Goal: Task Accomplishment & Management: Use online tool/utility

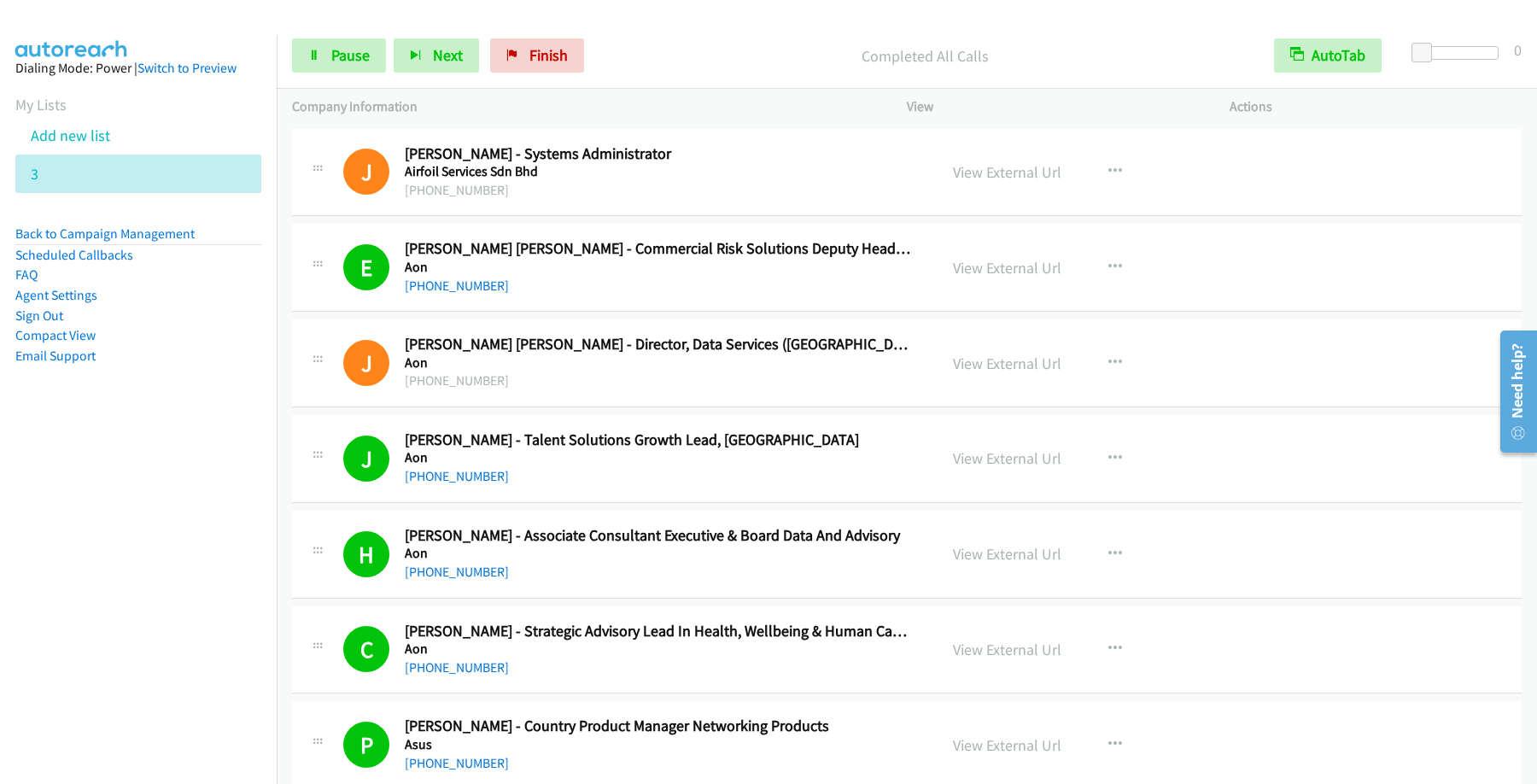
scroll to position [9582, 0]
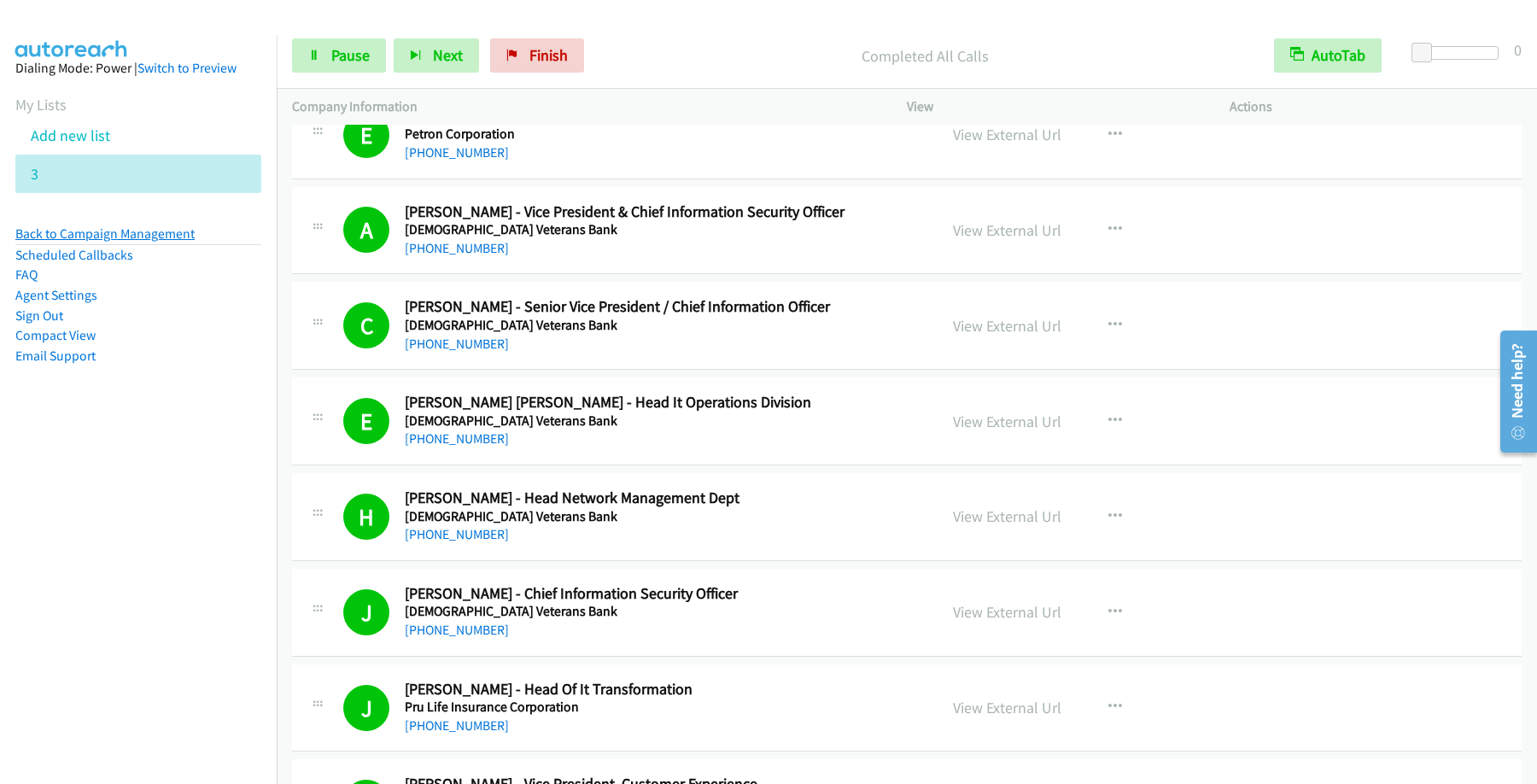
click at [120, 231] on link "Back to Campaign Management" at bounding box center [105, 233] width 180 height 16
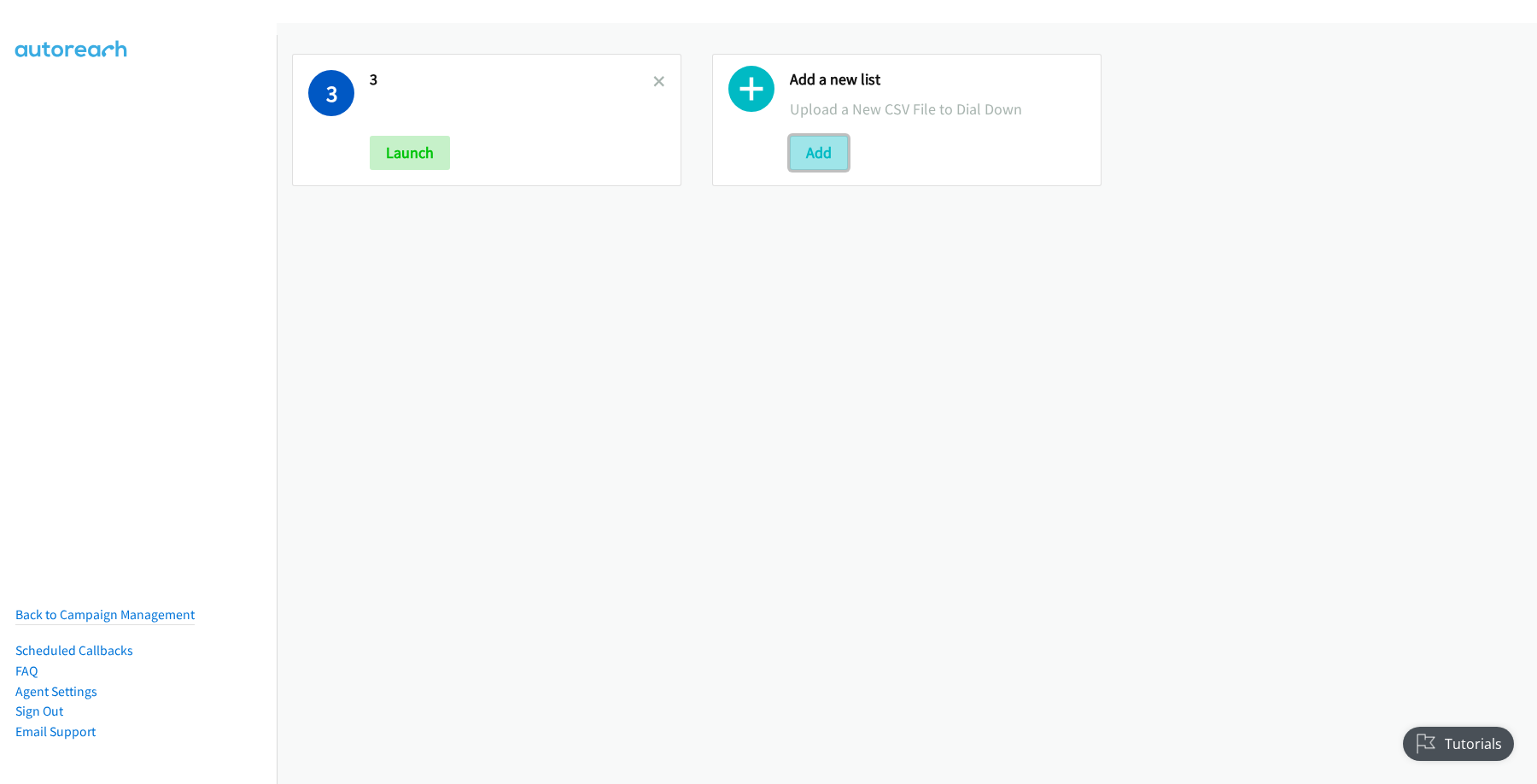
click at [797, 154] on button "Add" at bounding box center [819, 152] width 58 height 34
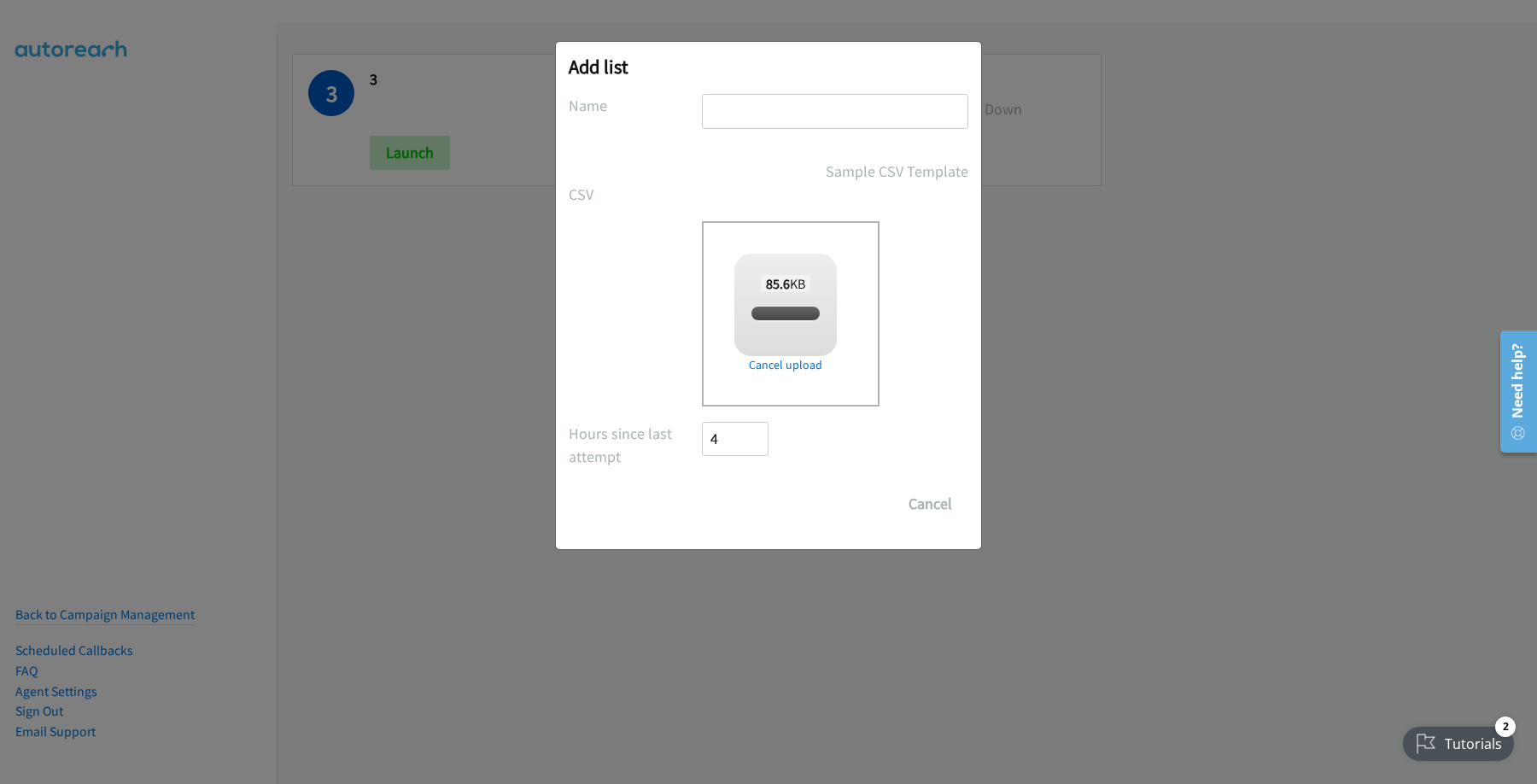
checkbox input "true"
click at [837, 112] on input "text" at bounding box center [835, 110] width 267 height 35
type input "netapp"
click at [702, 486] on input "Save List" at bounding box center [747, 503] width 90 height 34
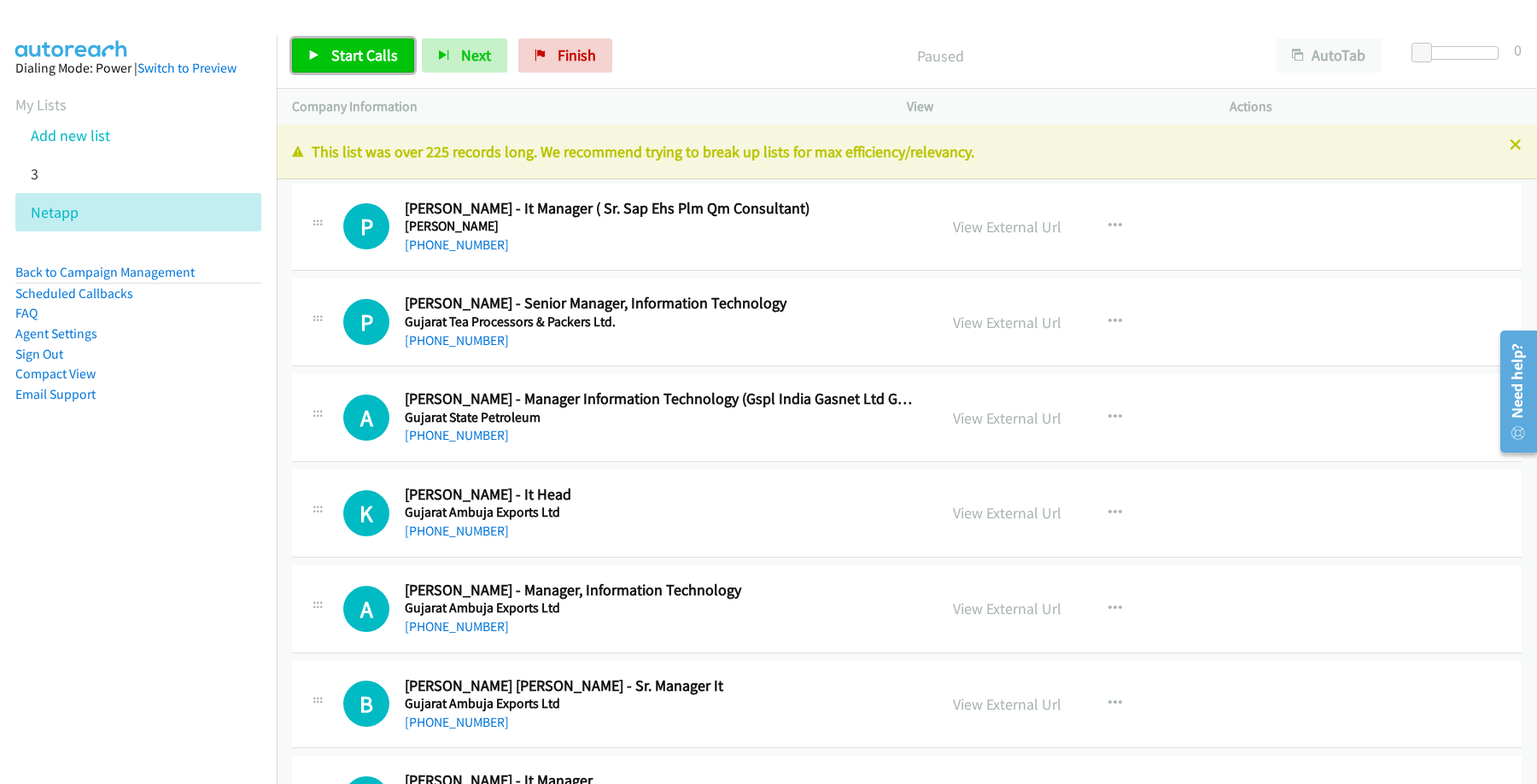
click at [364, 46] on link "Start Calls" at bounding box center [353, 55] width 122 height 34
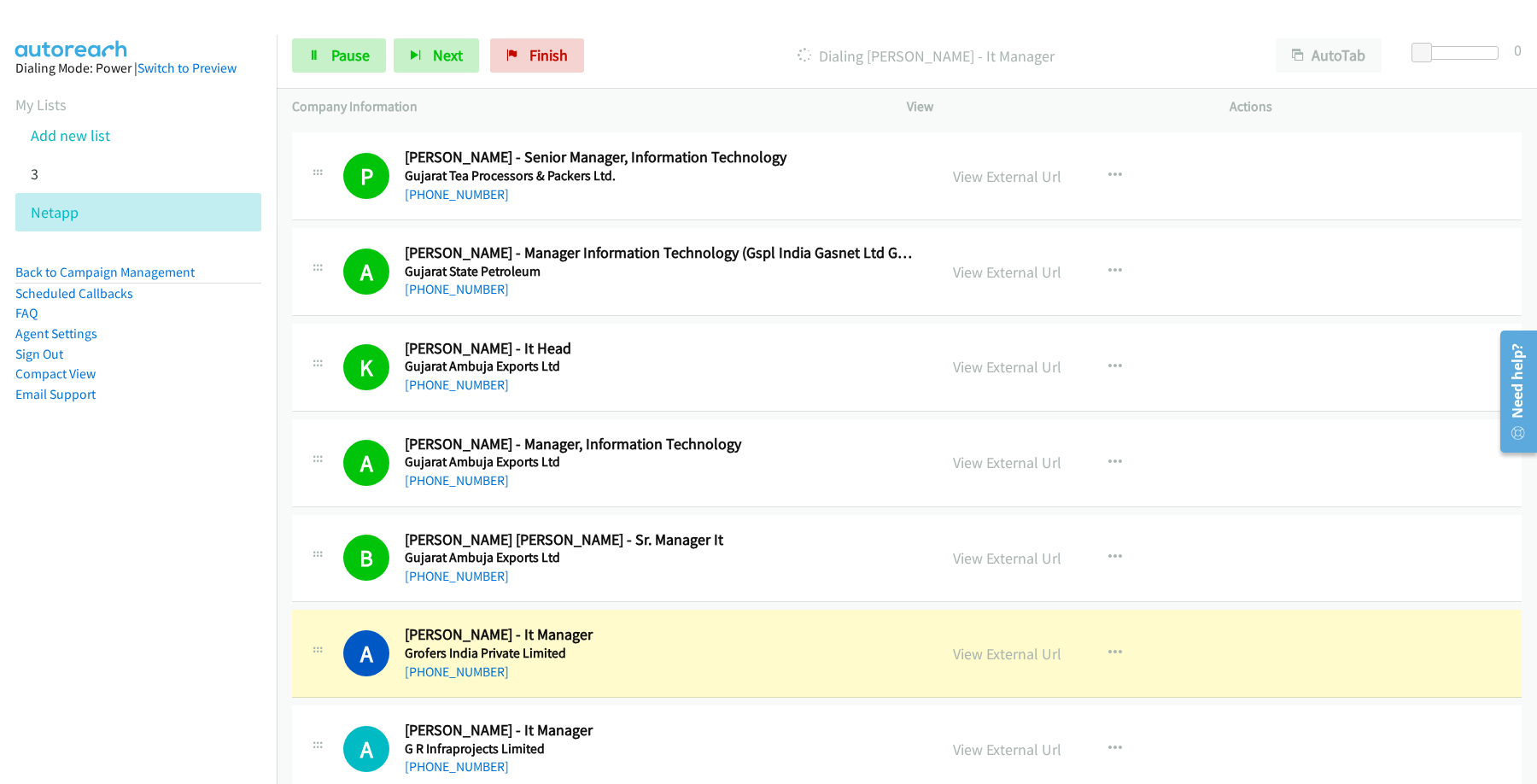
scroll to position [230, 0]
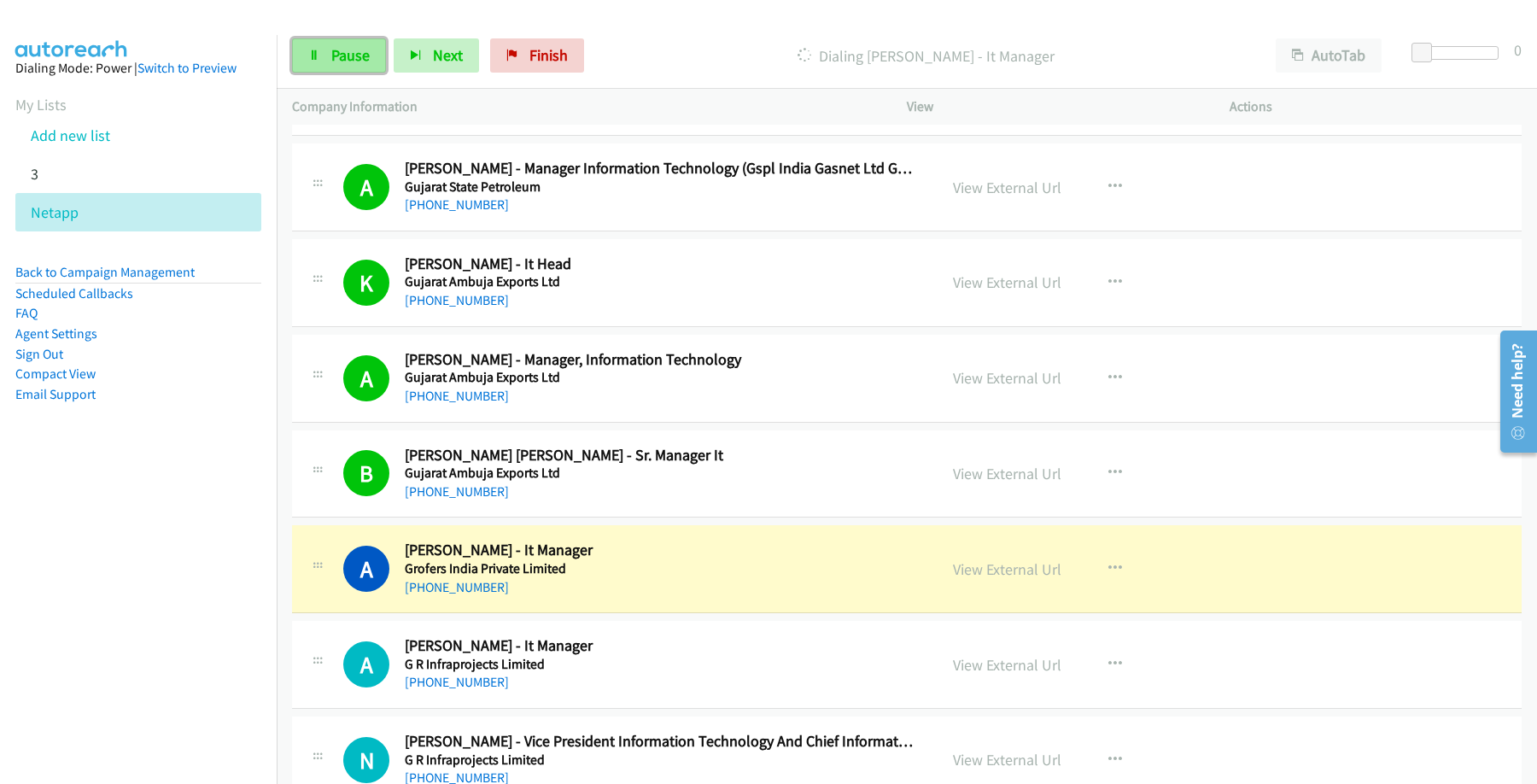
click at [364, 64] on span "Pause" at bounding box center [350, 54] width 38 height 20
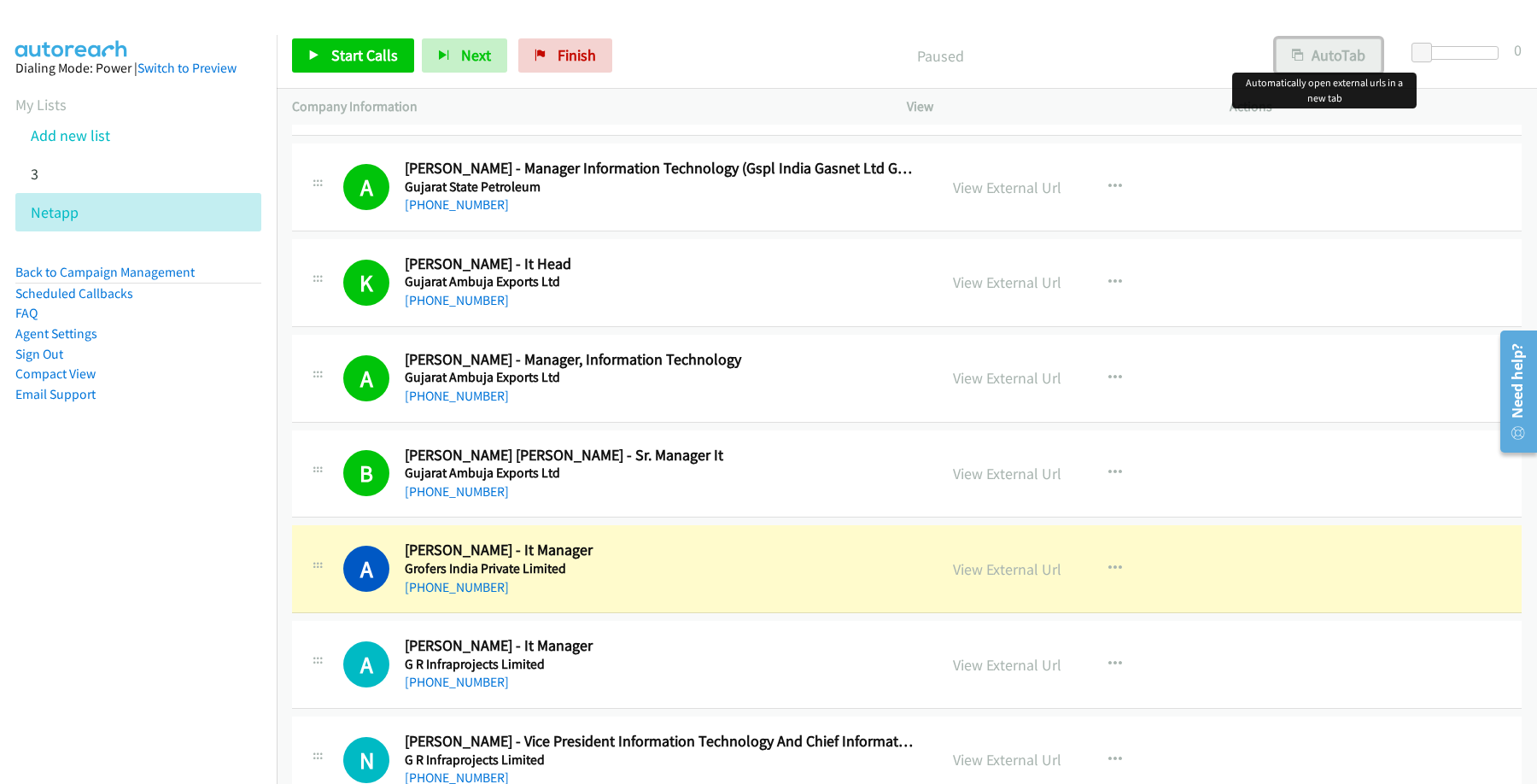
click at [1310, 71] on button "AutoTab" at bounding box center [1328, 55] width 106 height 34
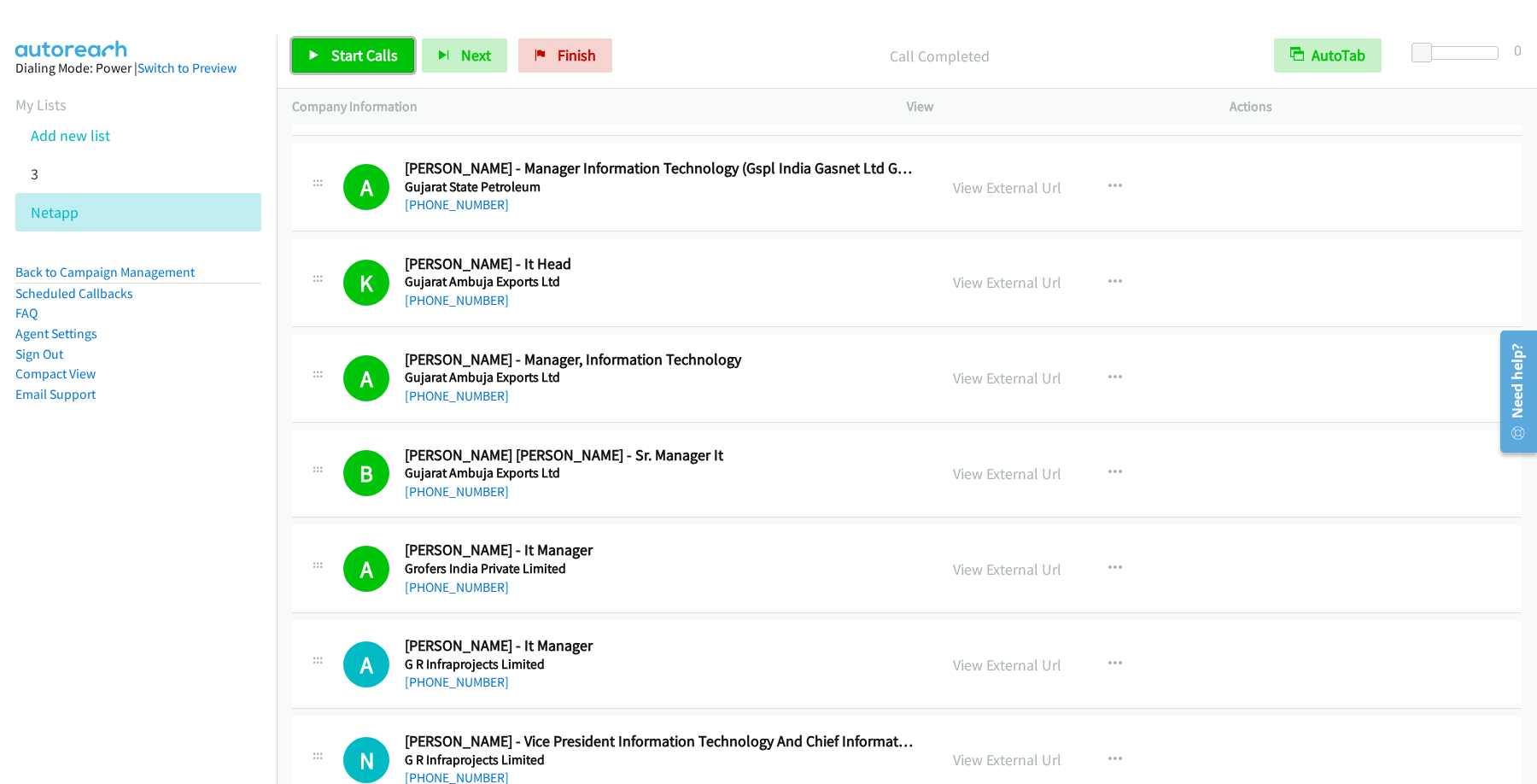
click at [376, 54] on span "Start Calls" at bounding box center [364, 54] width 66 height 20
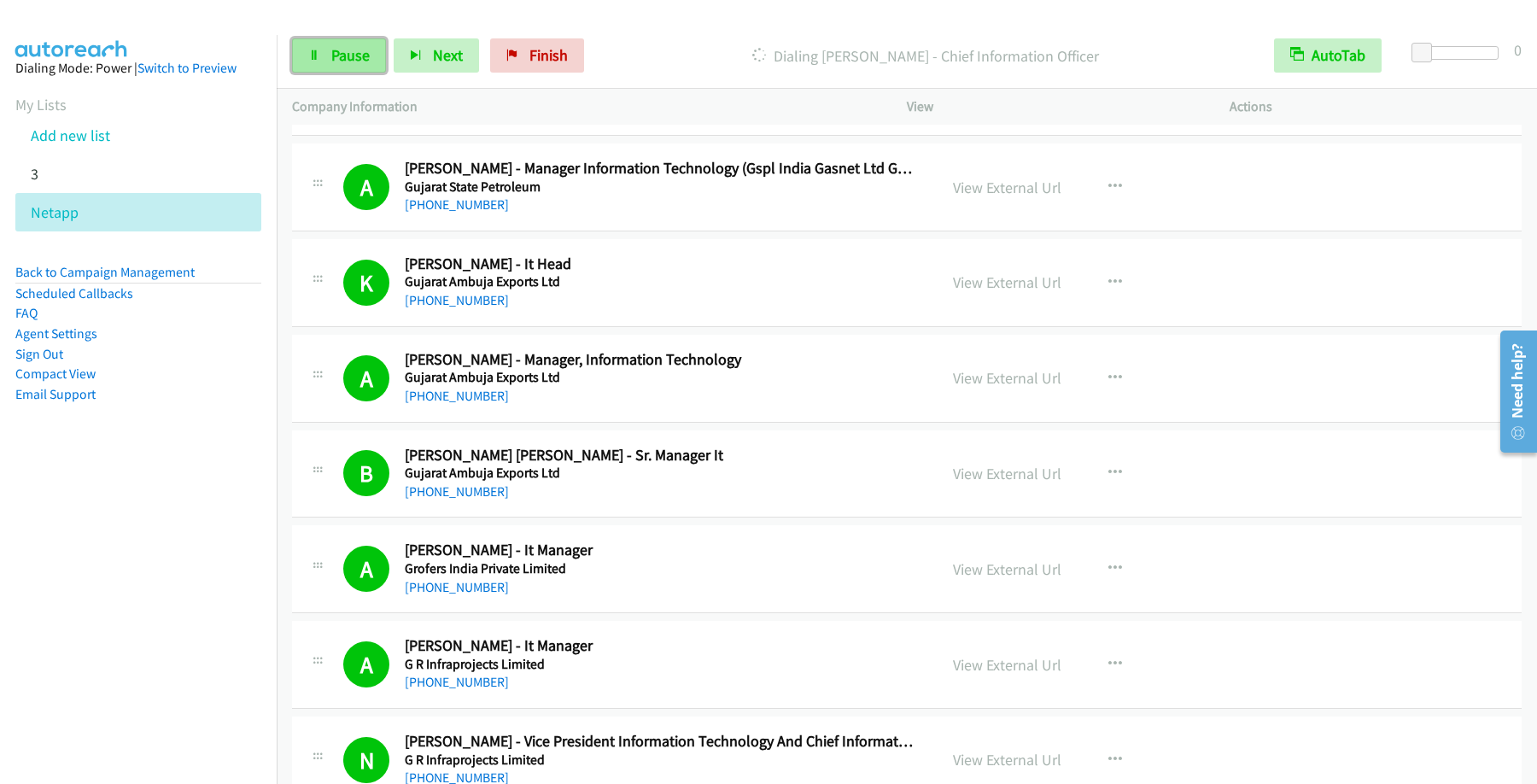
click at [348, 61] on span "Pause" at bounding box center [350, 54] width 38 height 20
click at [389, 53] on span "Start Calls" at bounding box center [364, 54] width 66 height 20
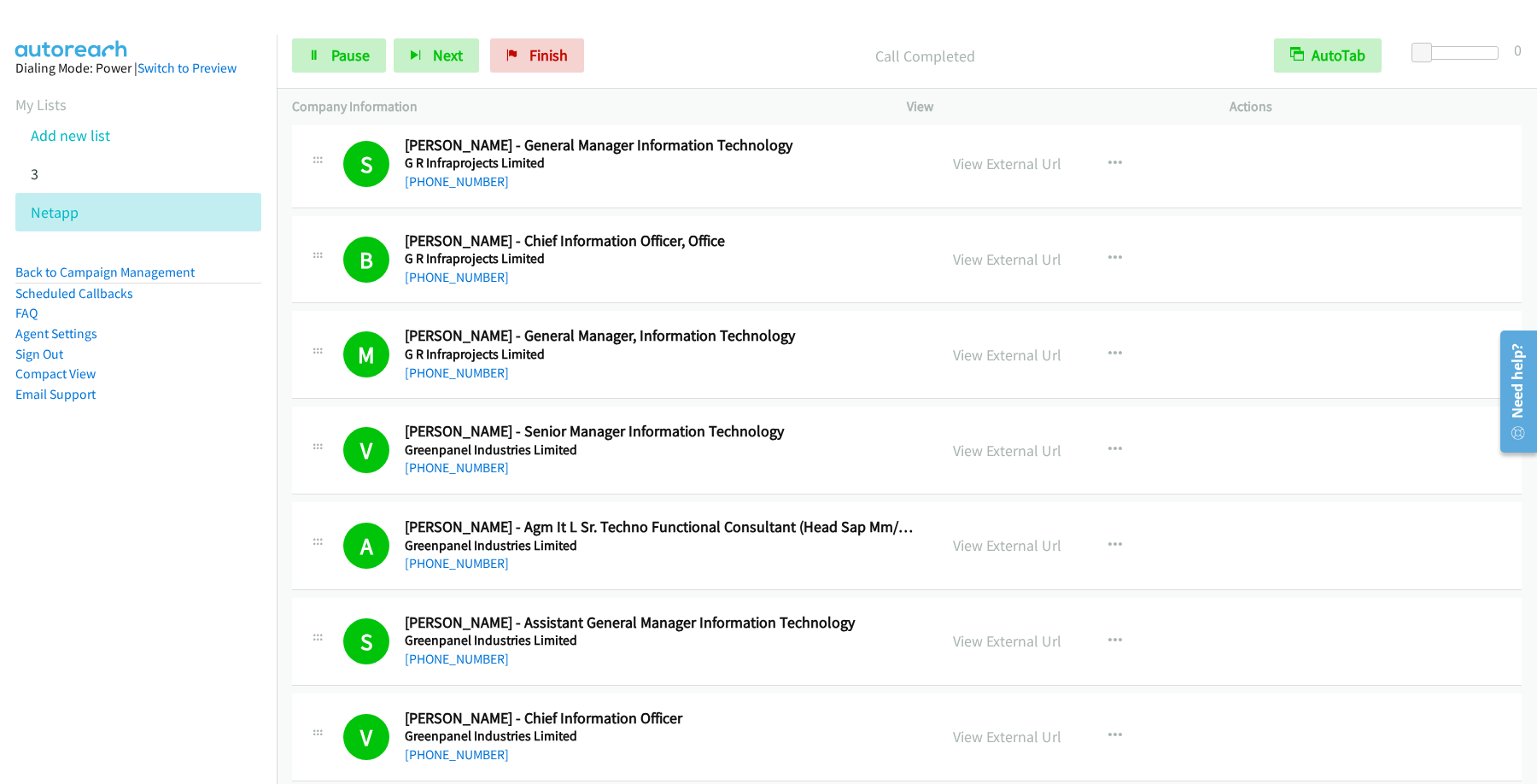
scroll to position [1613, 0]
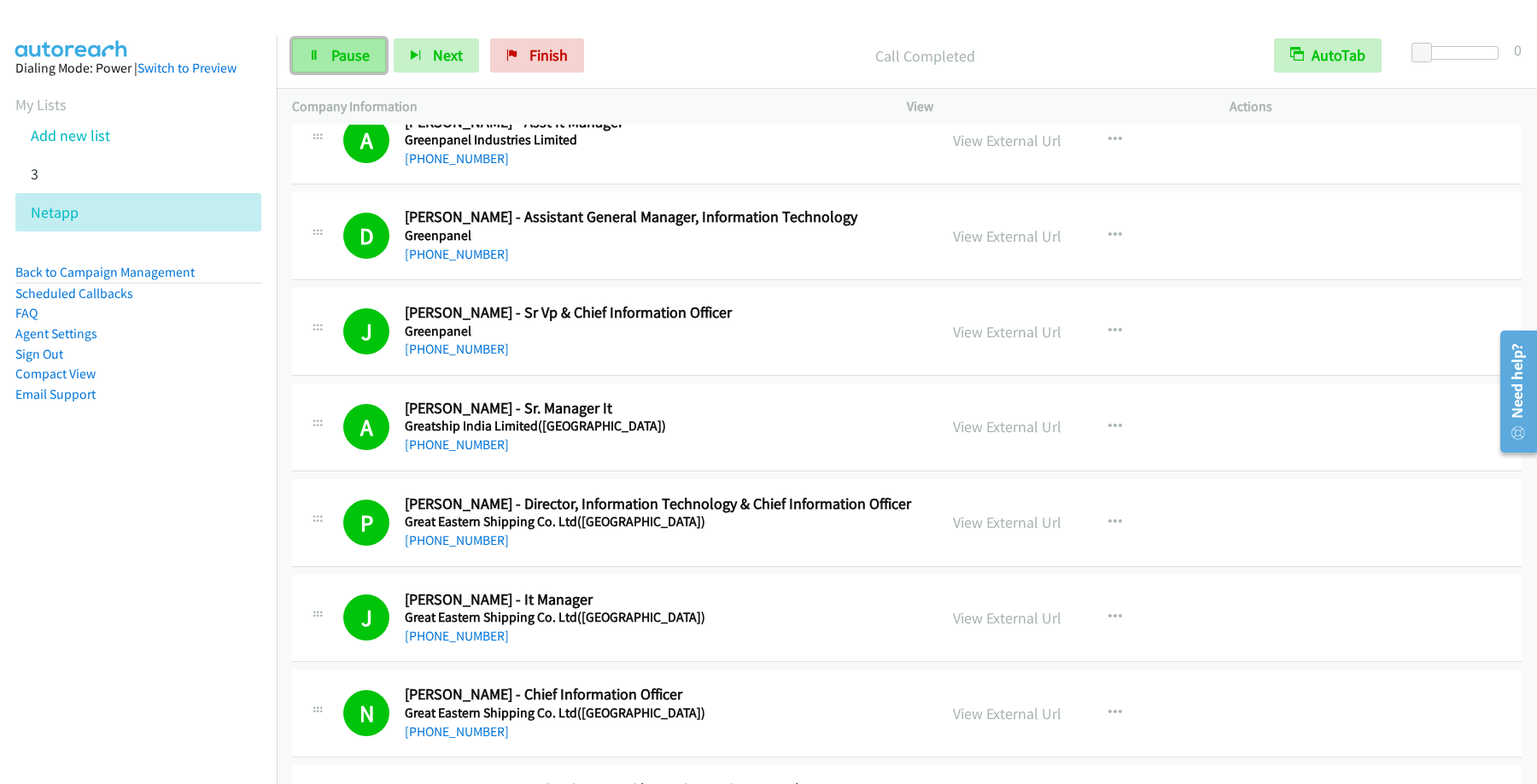
click at [340, 58] on span "Pause" at bounding box center [350, 54] width 38 height 20
click at [354, 65] on span "Start Calls" at bounding box center [364, 54] width 66 height 20
click at [357, 56] on span "Pause" at bounding box center [350, 54] width 38 height 20
click at [358, 54] on span "Start Calls" at bounding box center [364, 54] width 66 height 20
click at [332, 46] on link "Pause" at bounding box center [339, 55] width 94 height 34
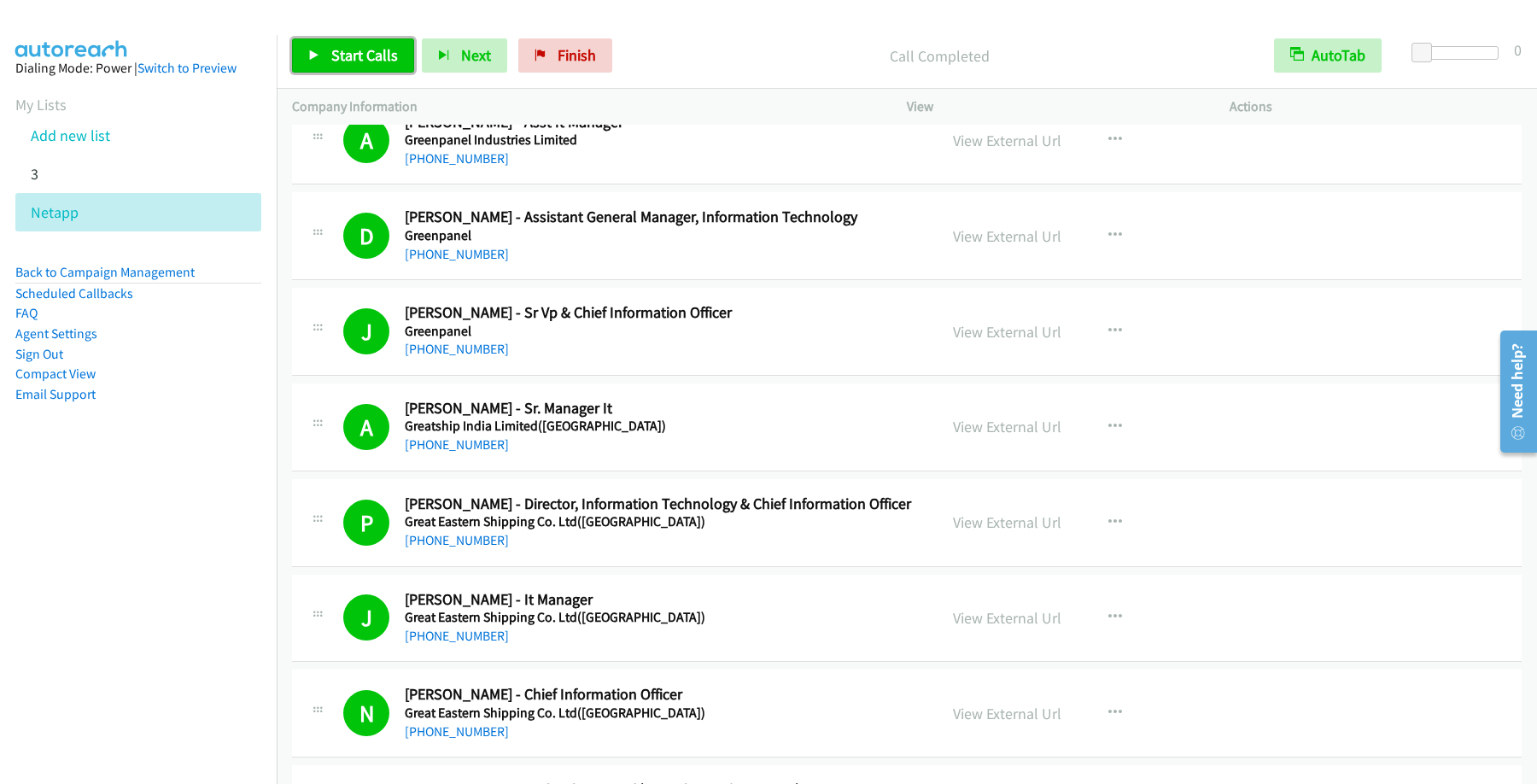
click at [334, 56] on span "Start Calls" at bounding box center [364, 54] width 66 height 20
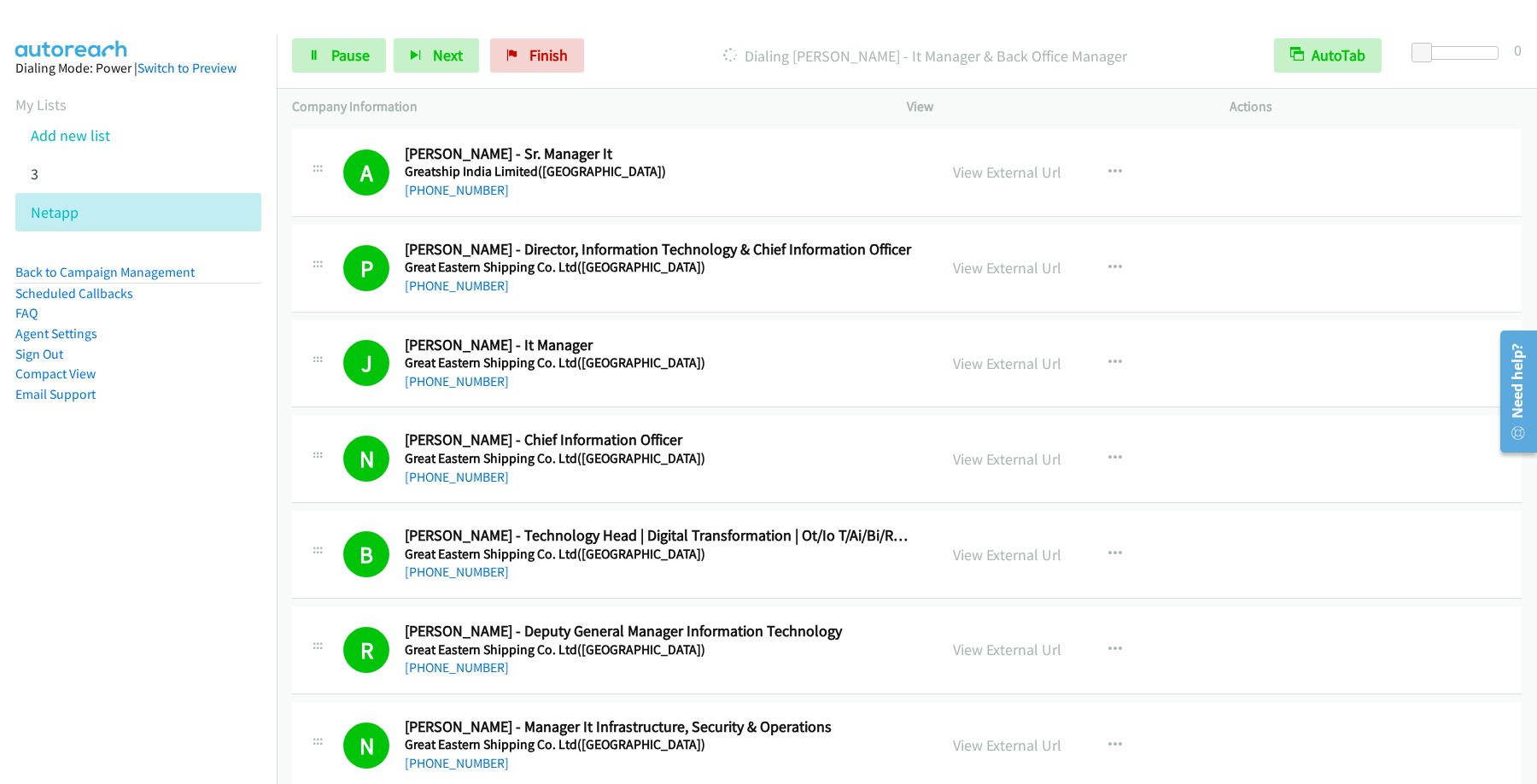
scroll to position [2305, 0]
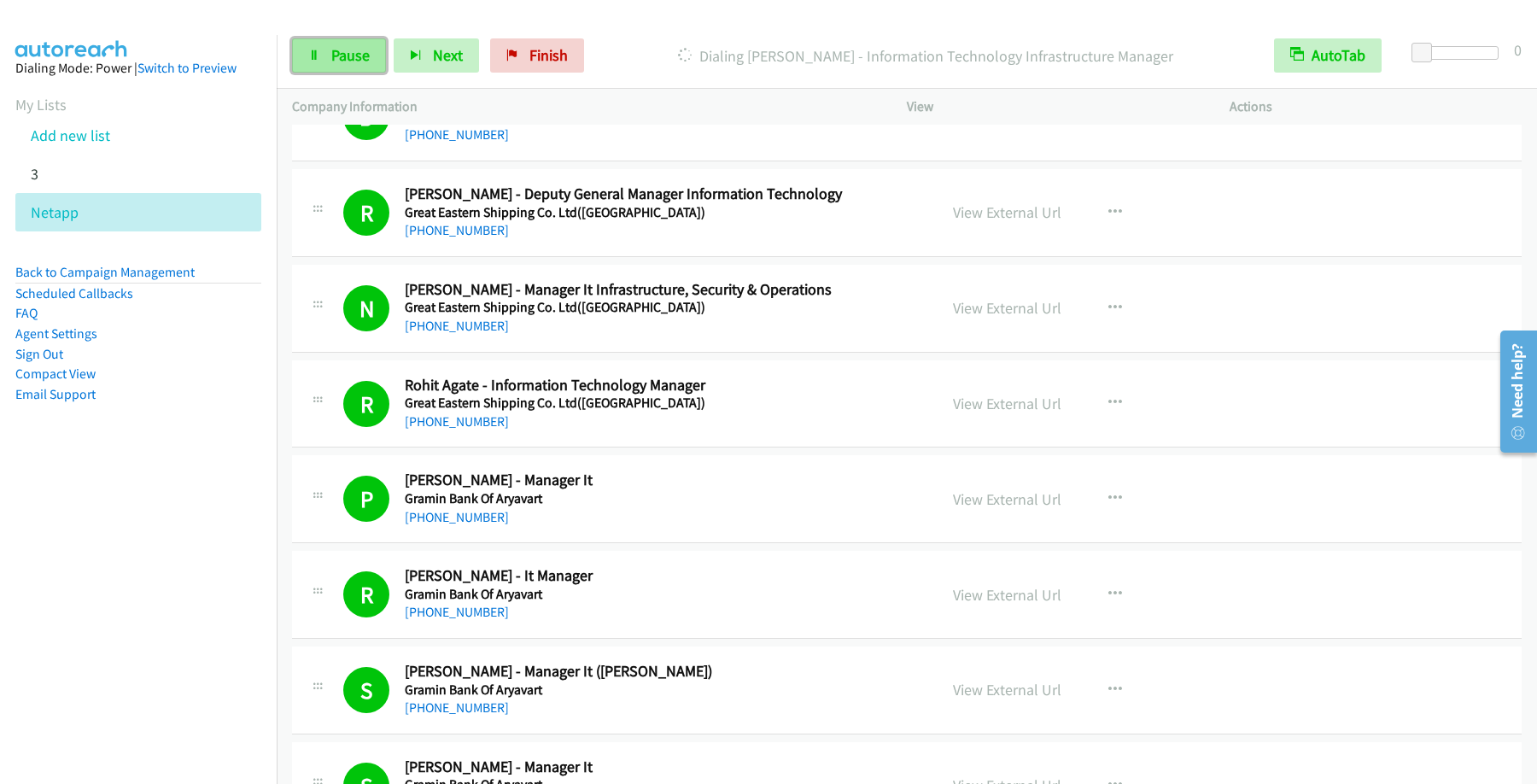
click at [357, 64] on span "Pause" at bounding box center [350, 54] width 38 height 20
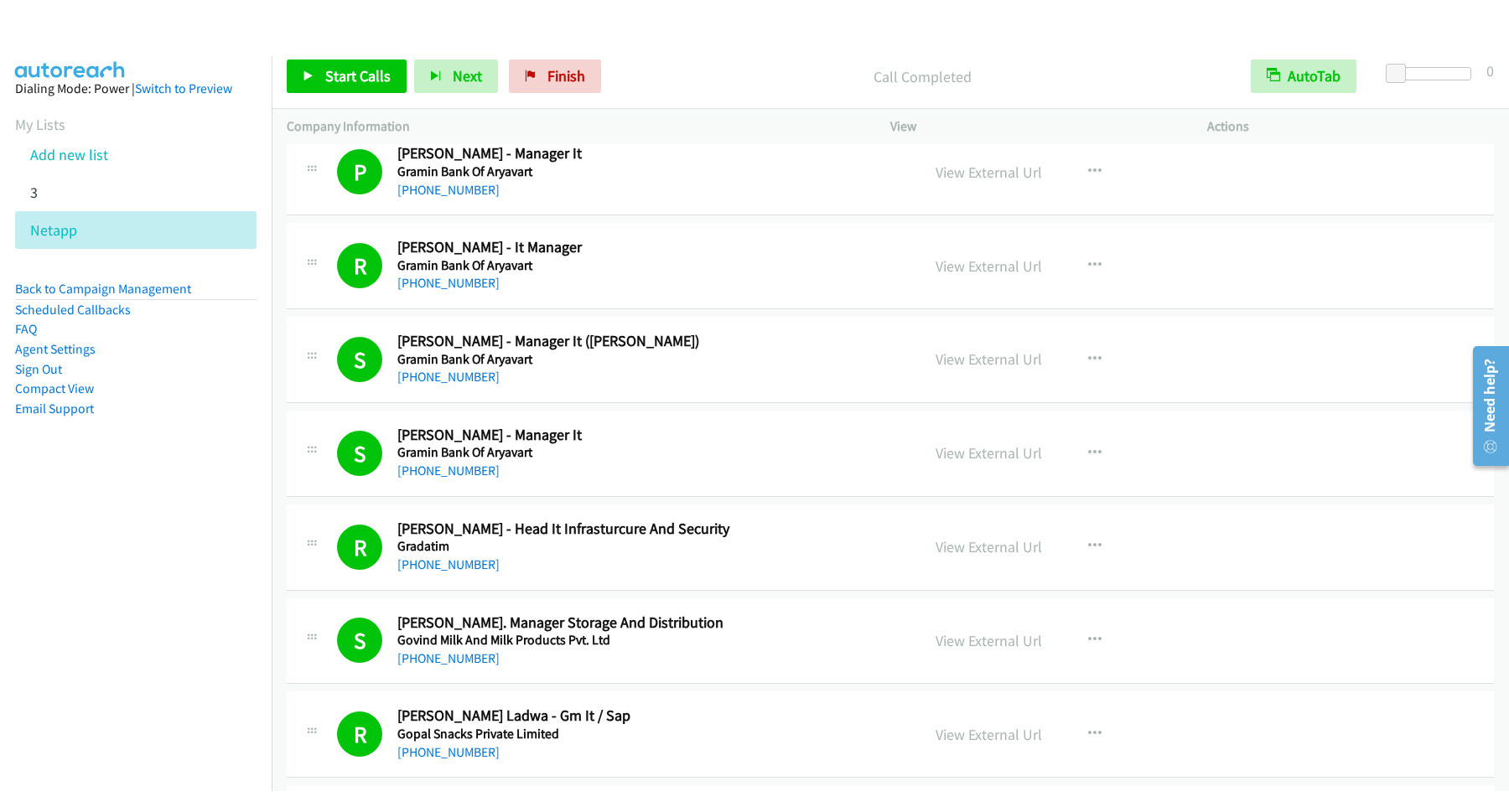
scroll to position [2715, 0]
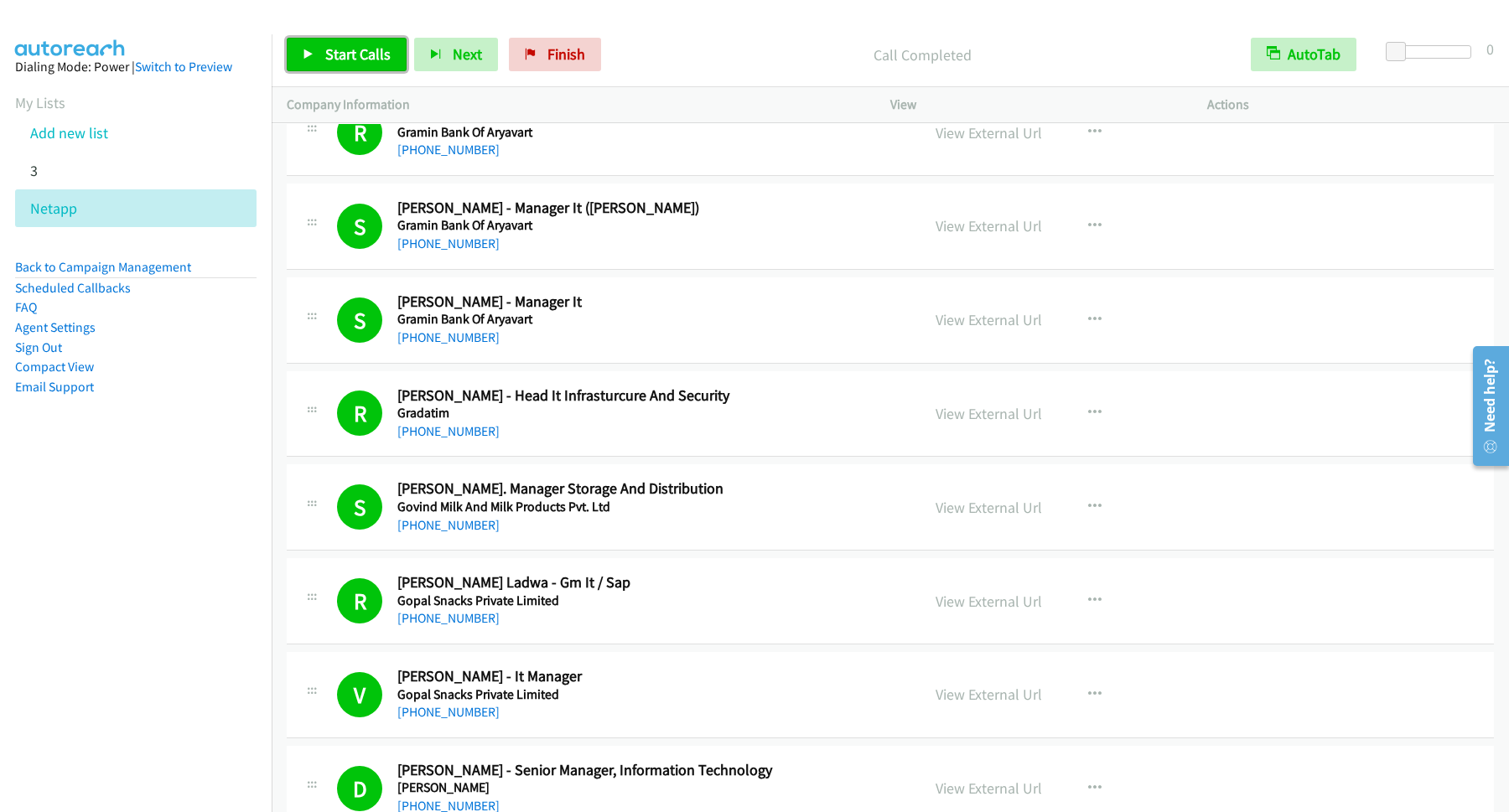
click at [366, 62] on span "Start Calls" at bounding box center [357, 53] width 65 height 19
click at [350, 46] on span "Pause" at bounding box center [344, 53] width 38 height 19
click at [377, 52] on span "Start Calls" at bounding box center [357, 53] width 65 height 19
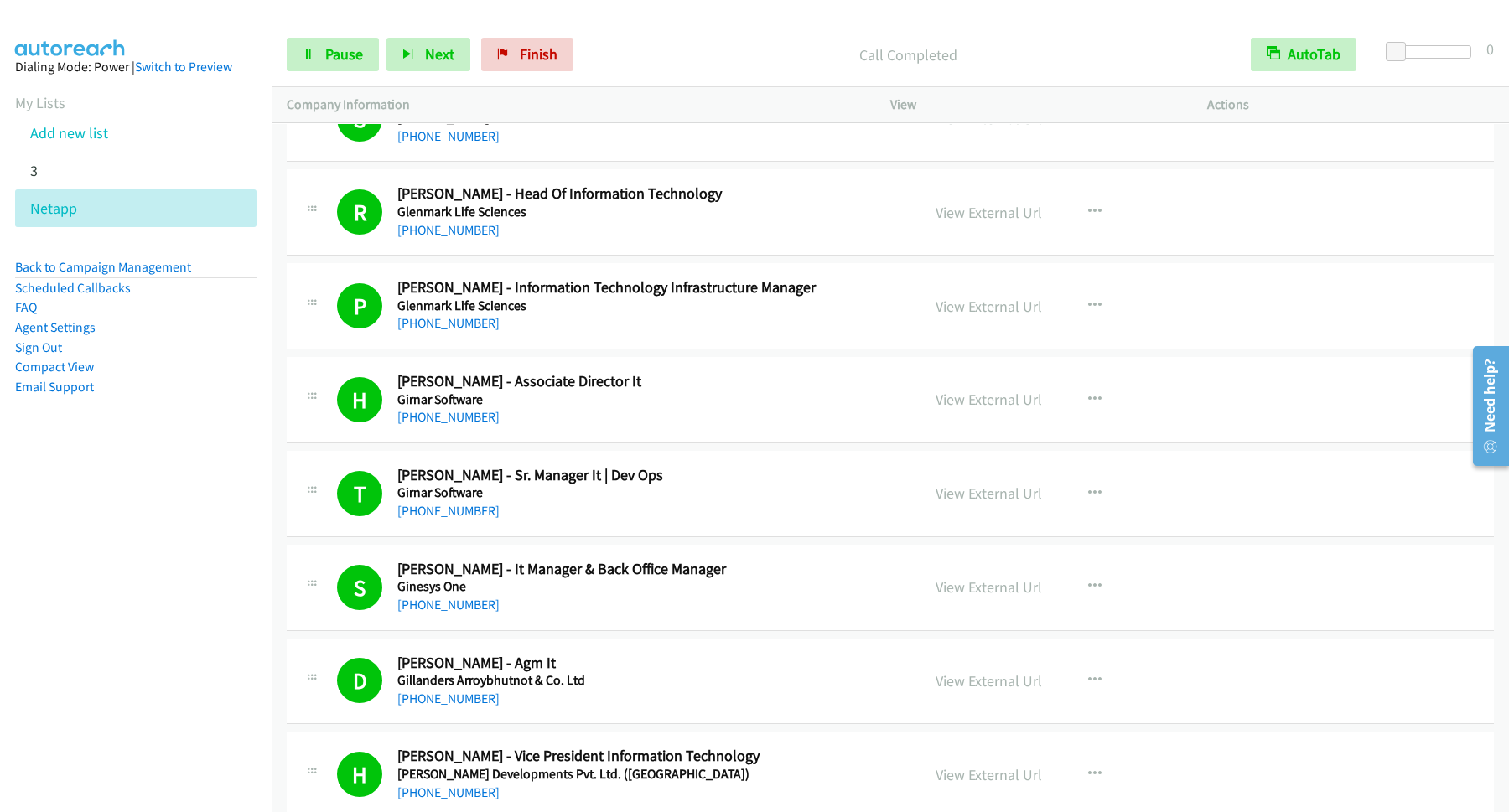
scroll to position [6110, 0]
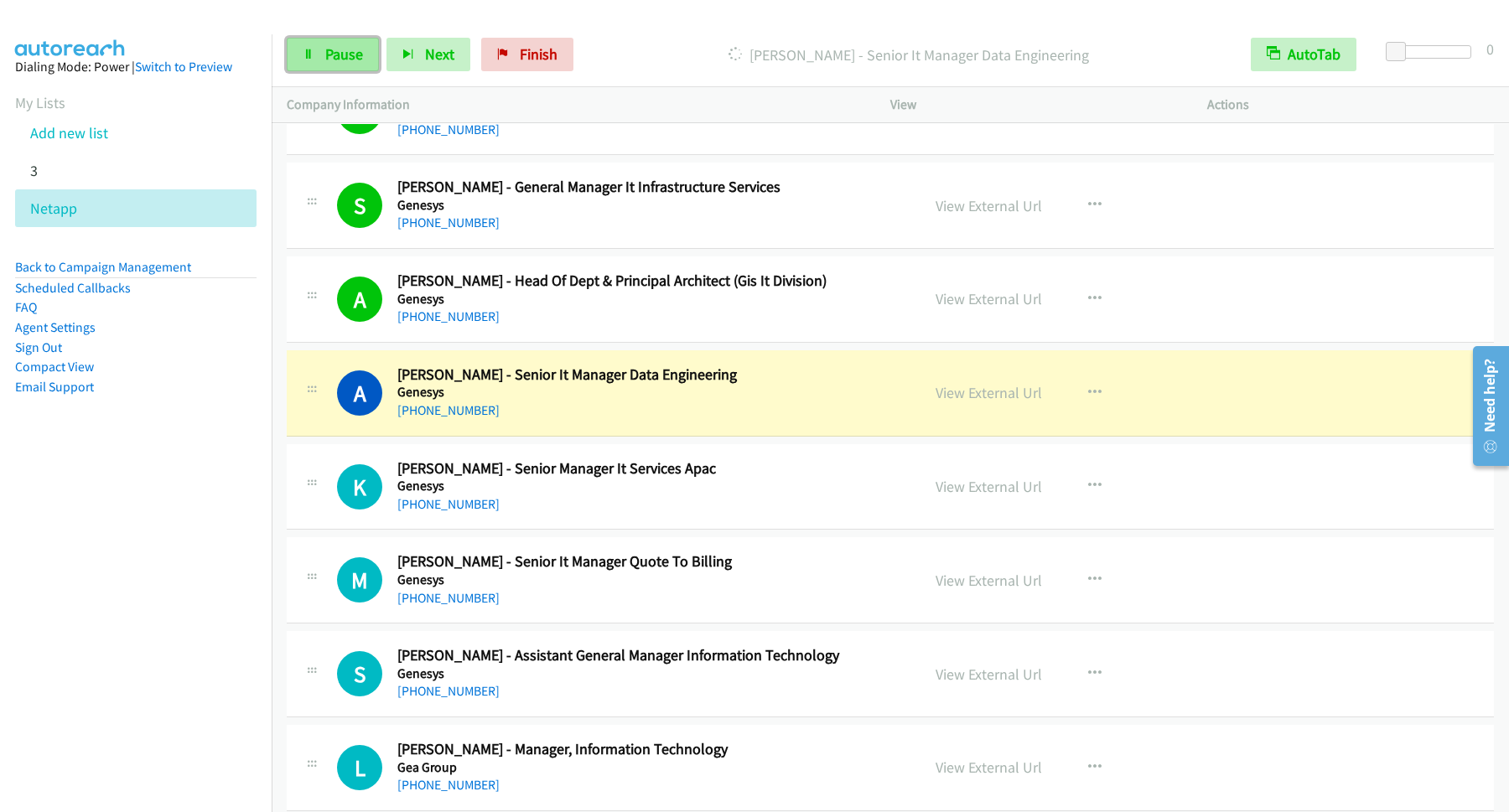
click at [336, 41] on link "Pause" at bounding box center [333, 54] width 92 height 33
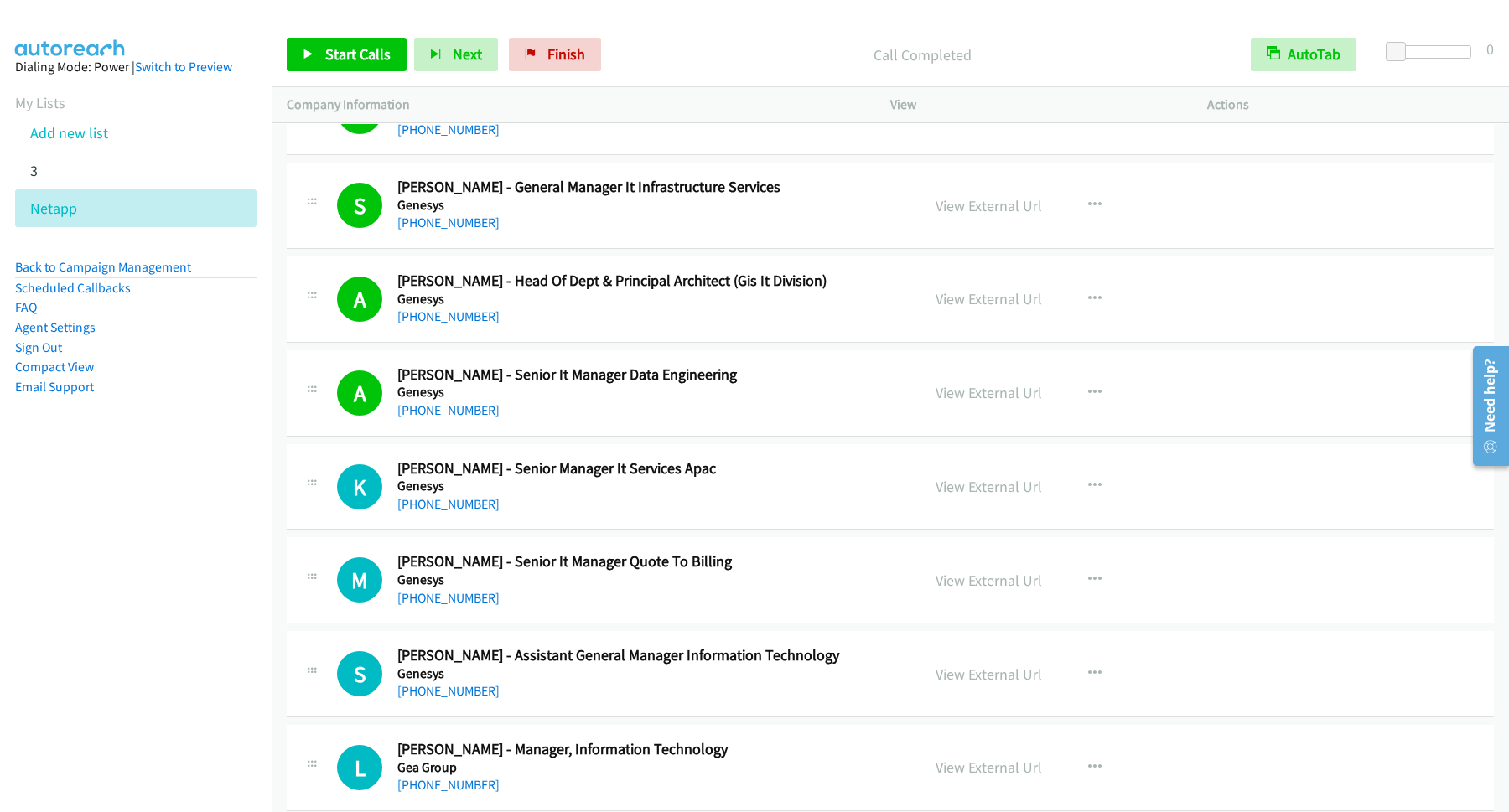
scroll to position [6562, 0]
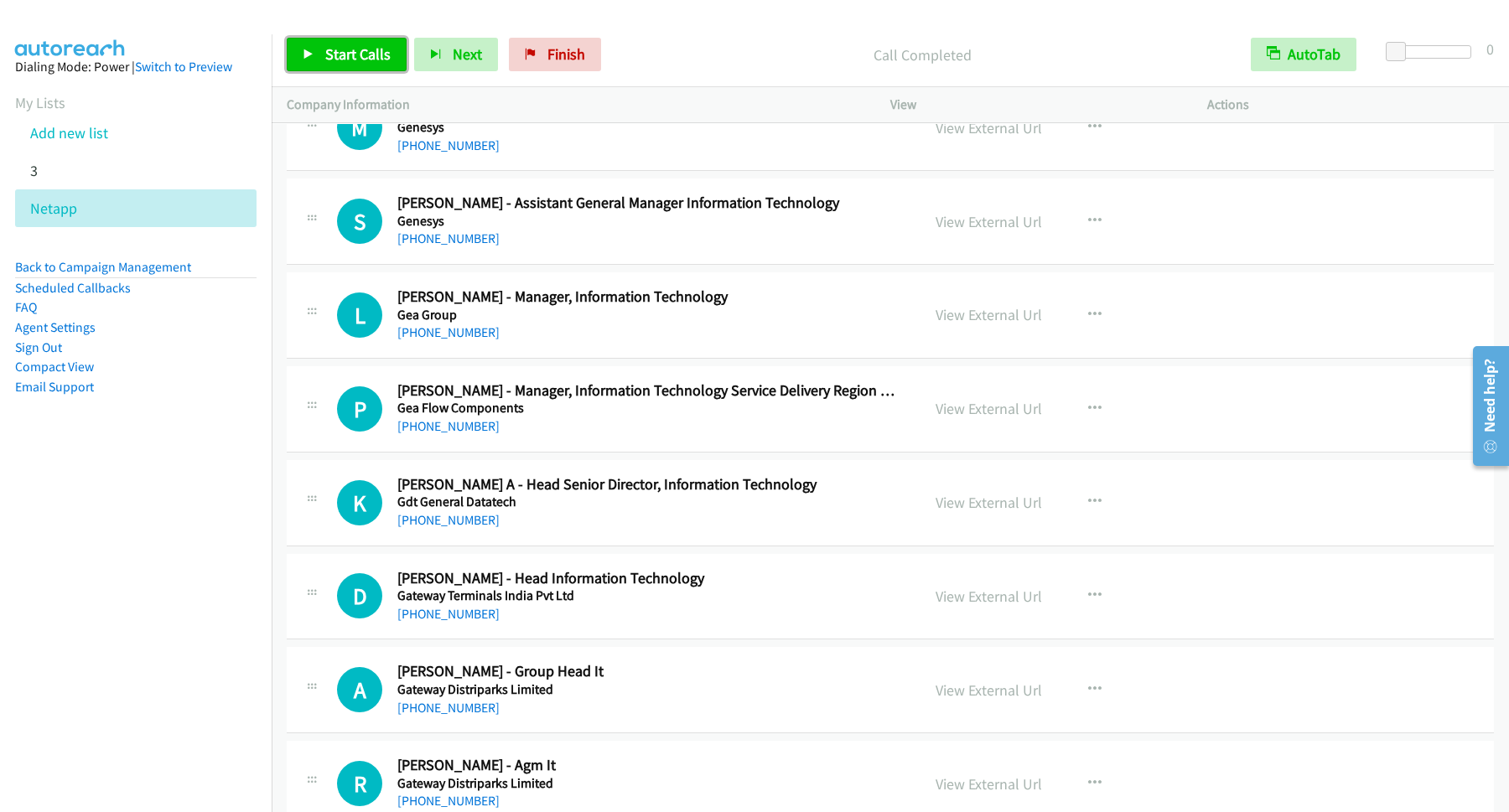
click at [374, 52] on span "Start Calls" at bounding box center [357, 53] width 65 height 19
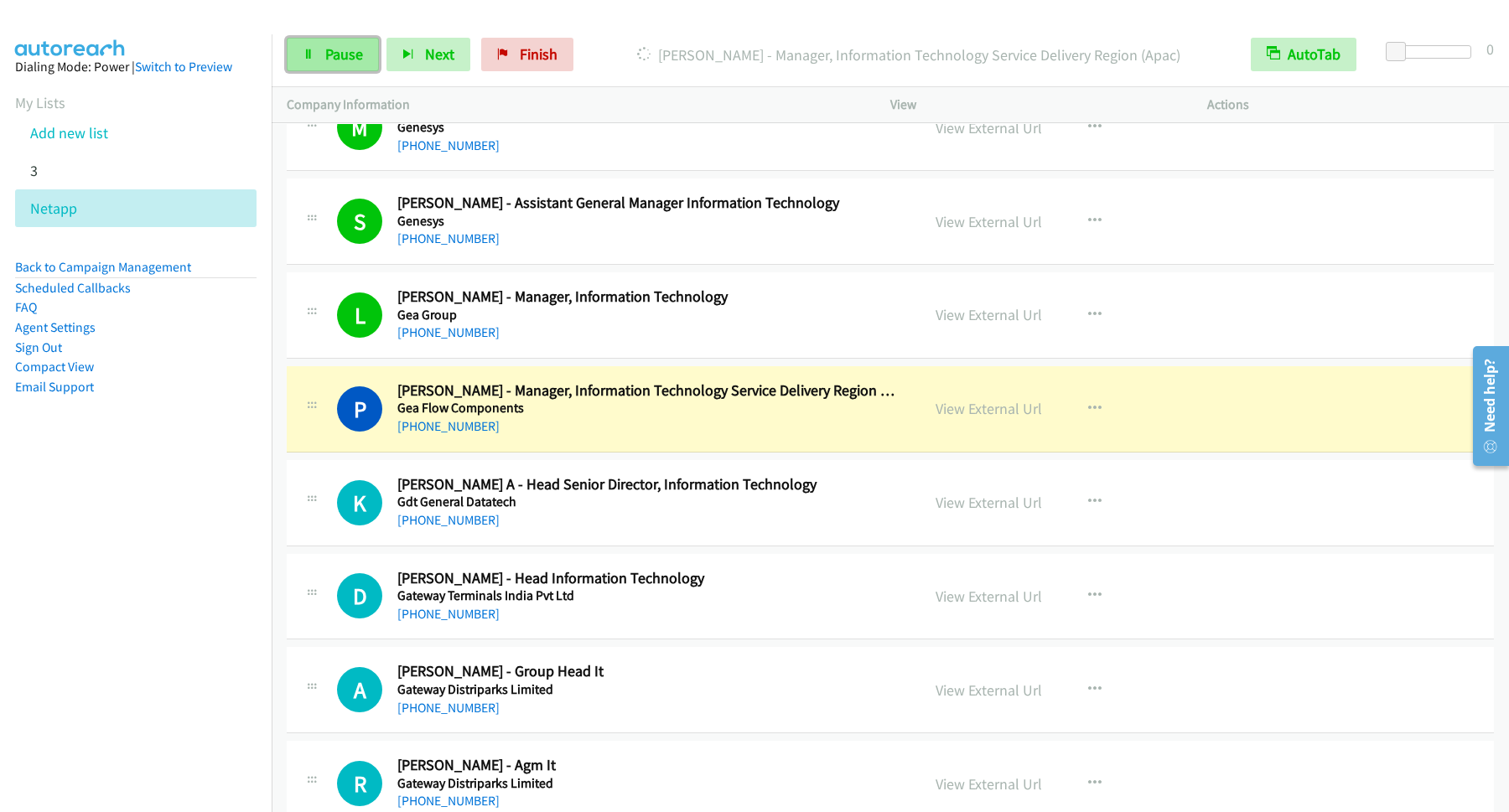
click at [345, 62] on span "Pause" at bounding box center [344, 53] width 38 height 19
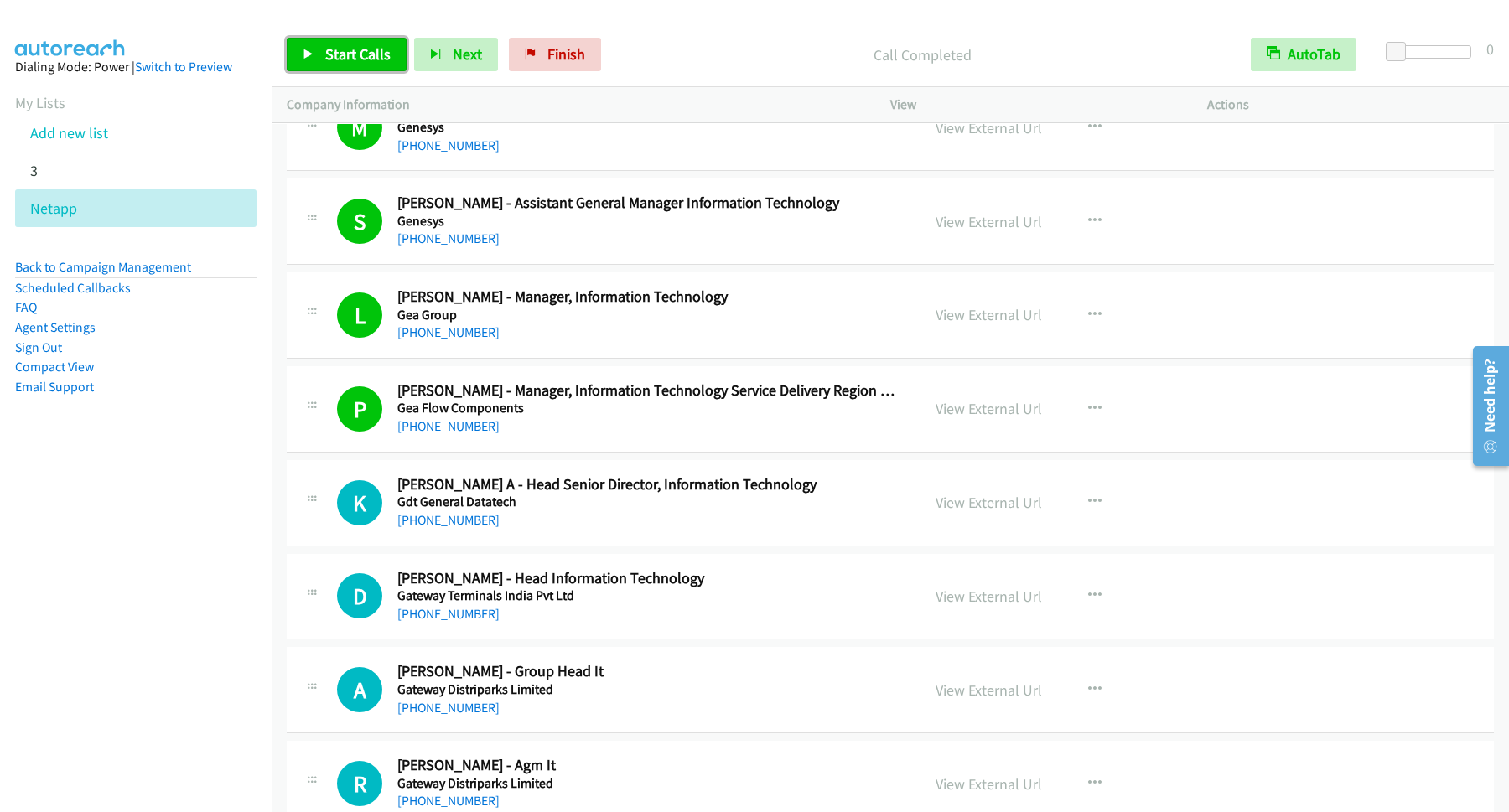
click at [369, 62] on span "Start Calls" at bounding box center [357, 53] width 65 height 19
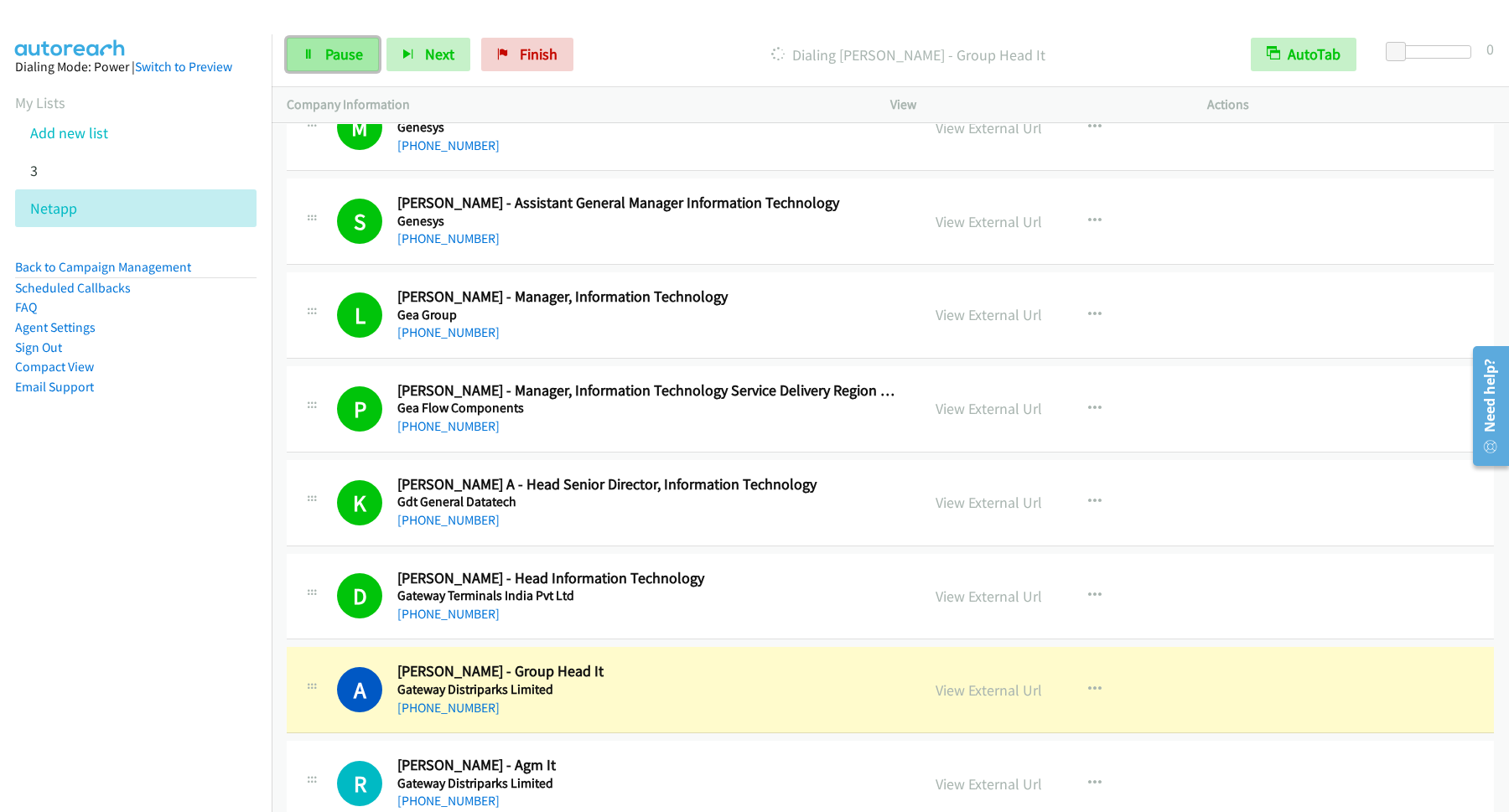
click at [323, 51] on link "Pause" at bounding box center [333, 54] width 92 height 33
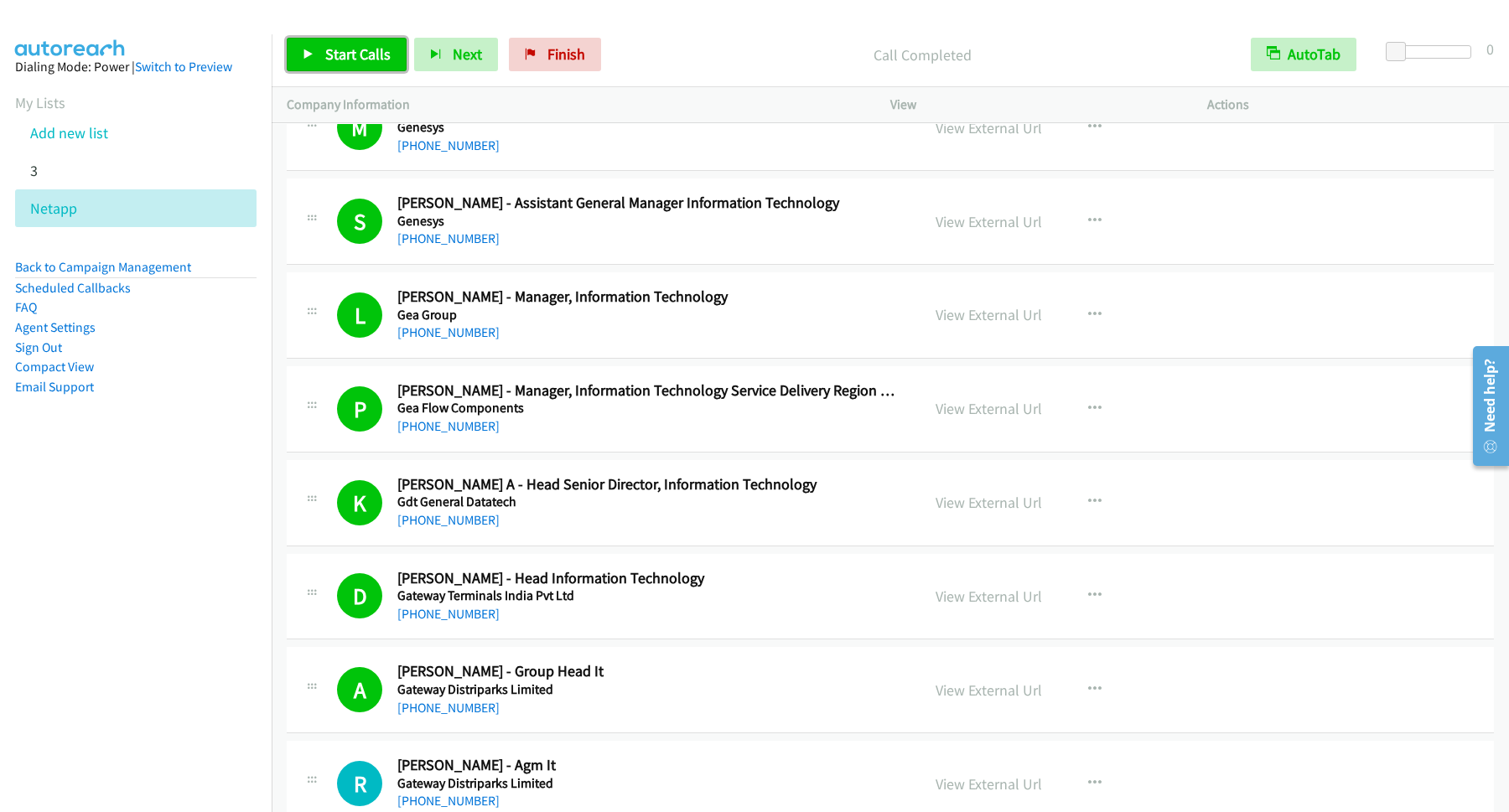
click at [340, 45] on link "Start Calls" at bounding box center [346, 54] width 119 height 33
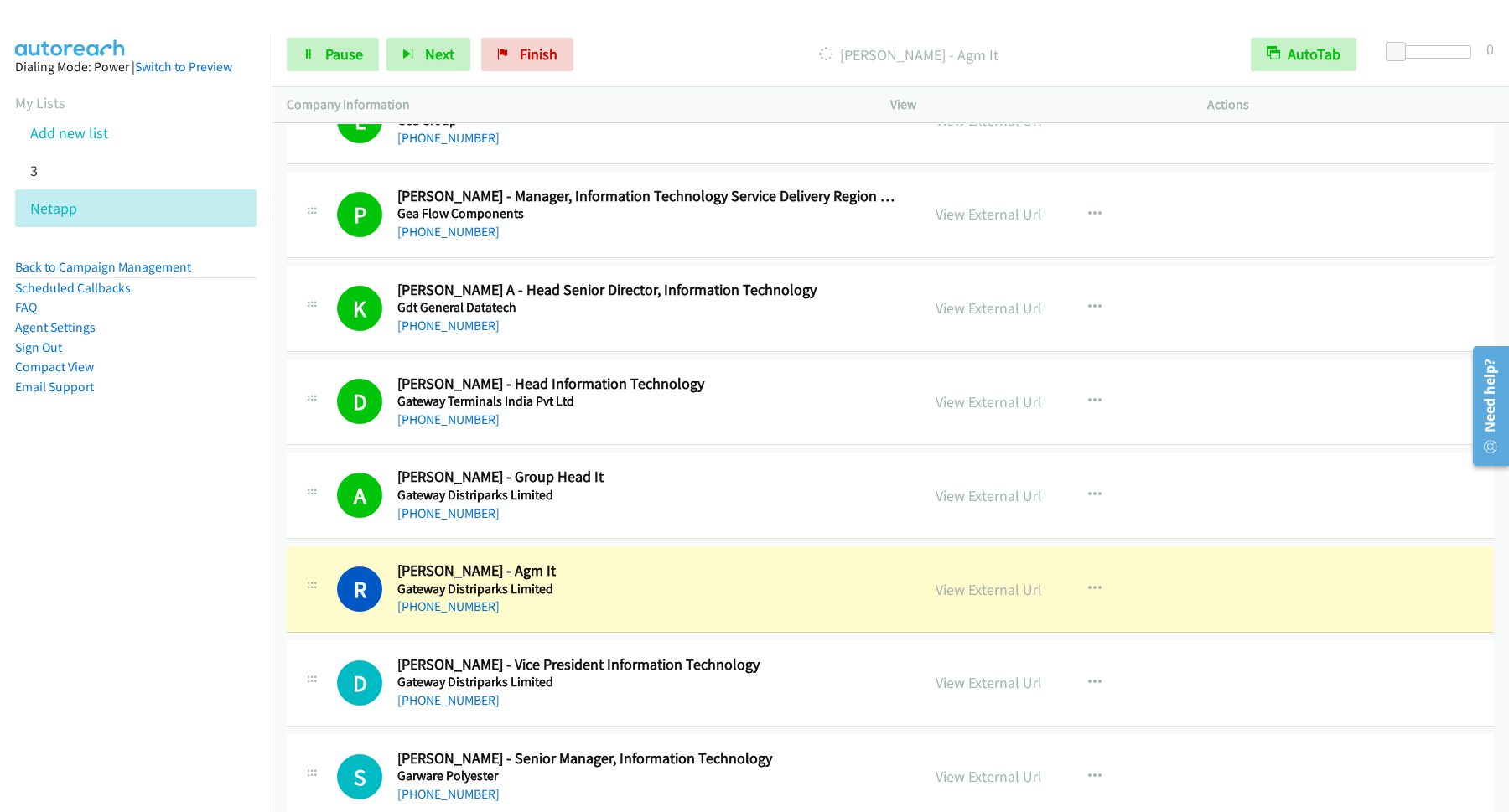
scroll to position [7015, 0]
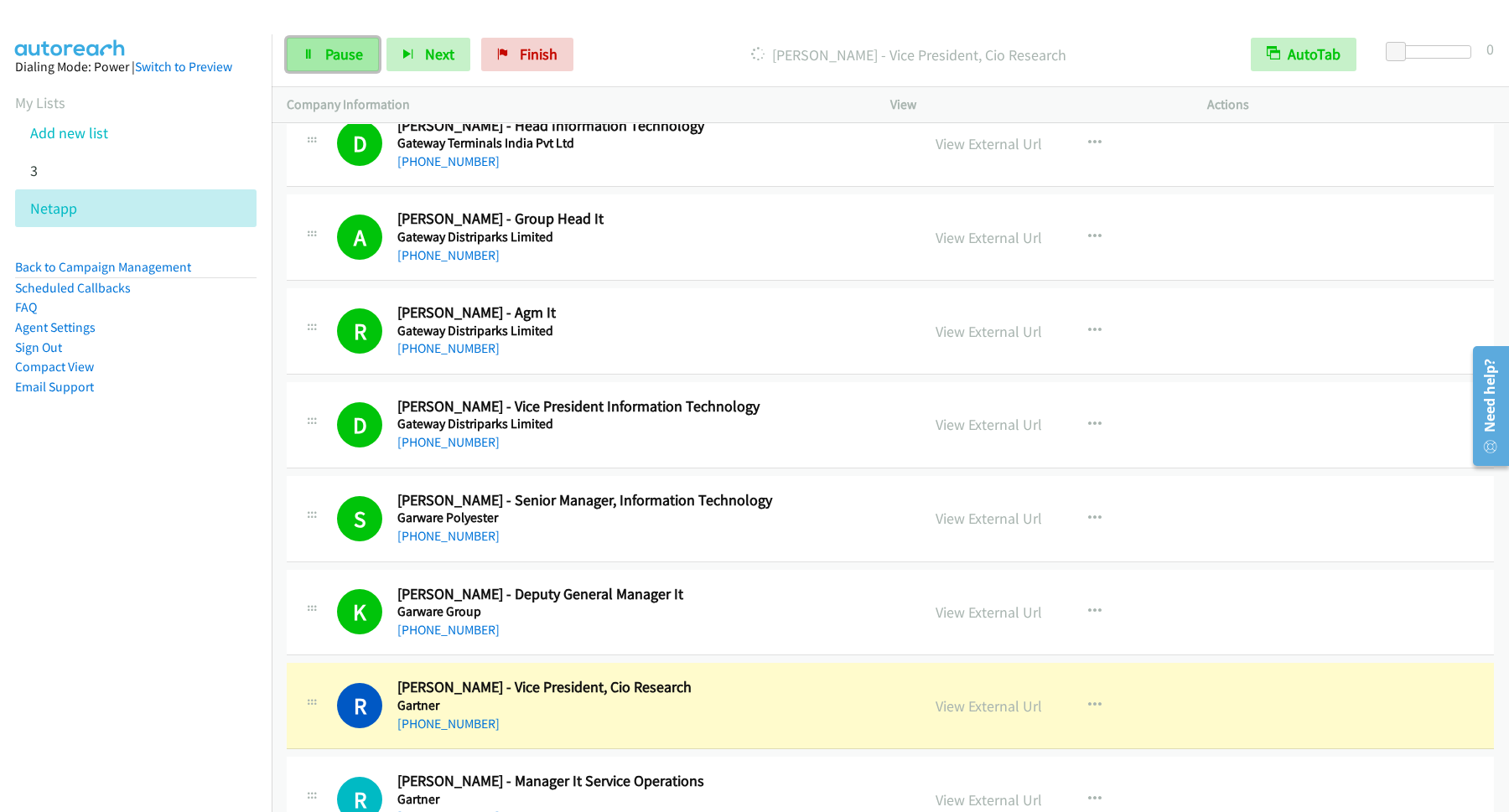
click at [373, 50] on link "Pause" at bounding box center [333, 54] width 92 height 33
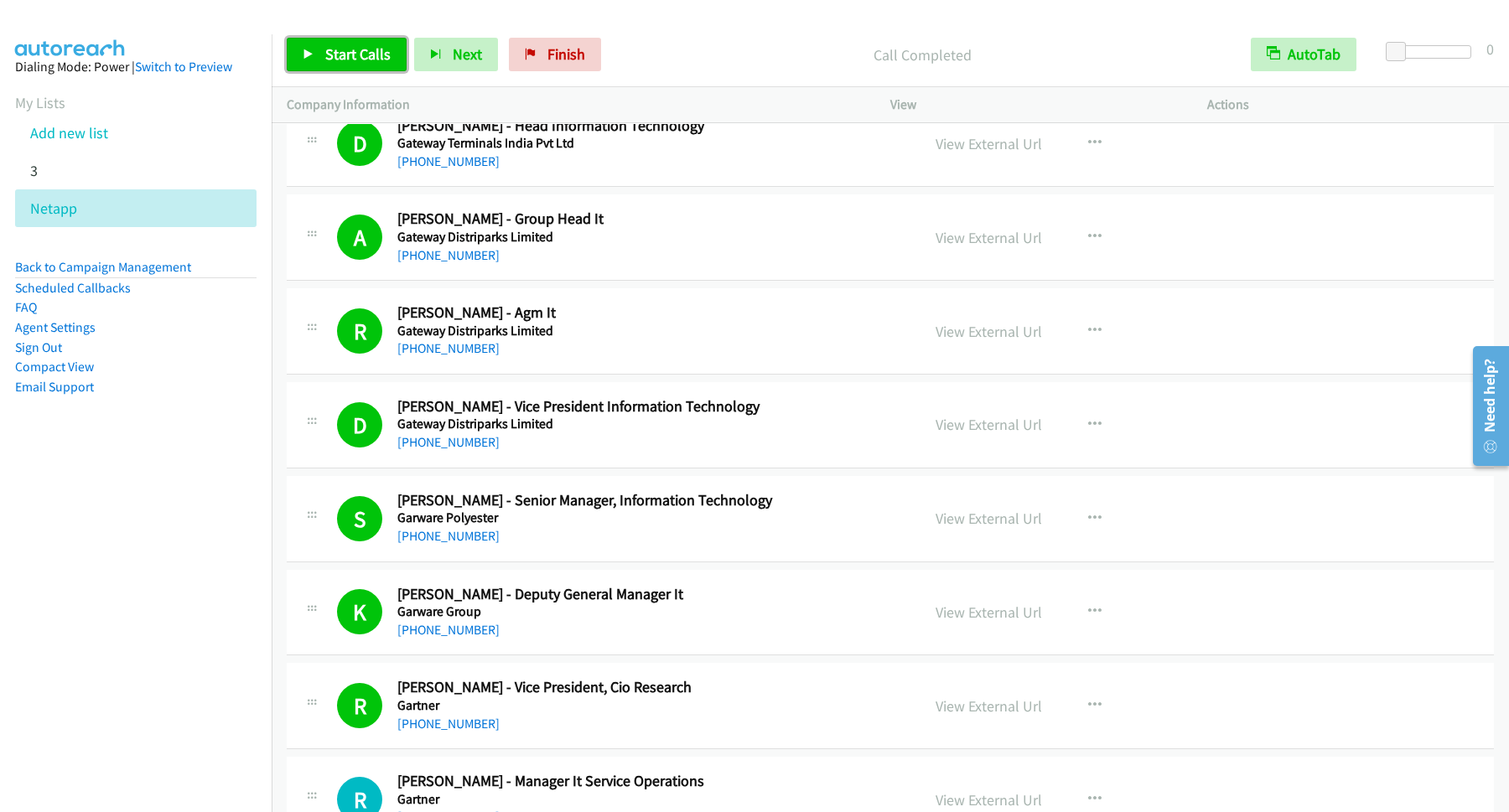
click at [359, 62] on span "Start Calls" at bounding box center [357, 53] width 65 height 19
click at [325, 52] on link "Pause" at bounding box center [333, 54] width 92 height 33
click at [365, 59] on span "Start Calls" at bounding box center [357, 53] width 65 height 19
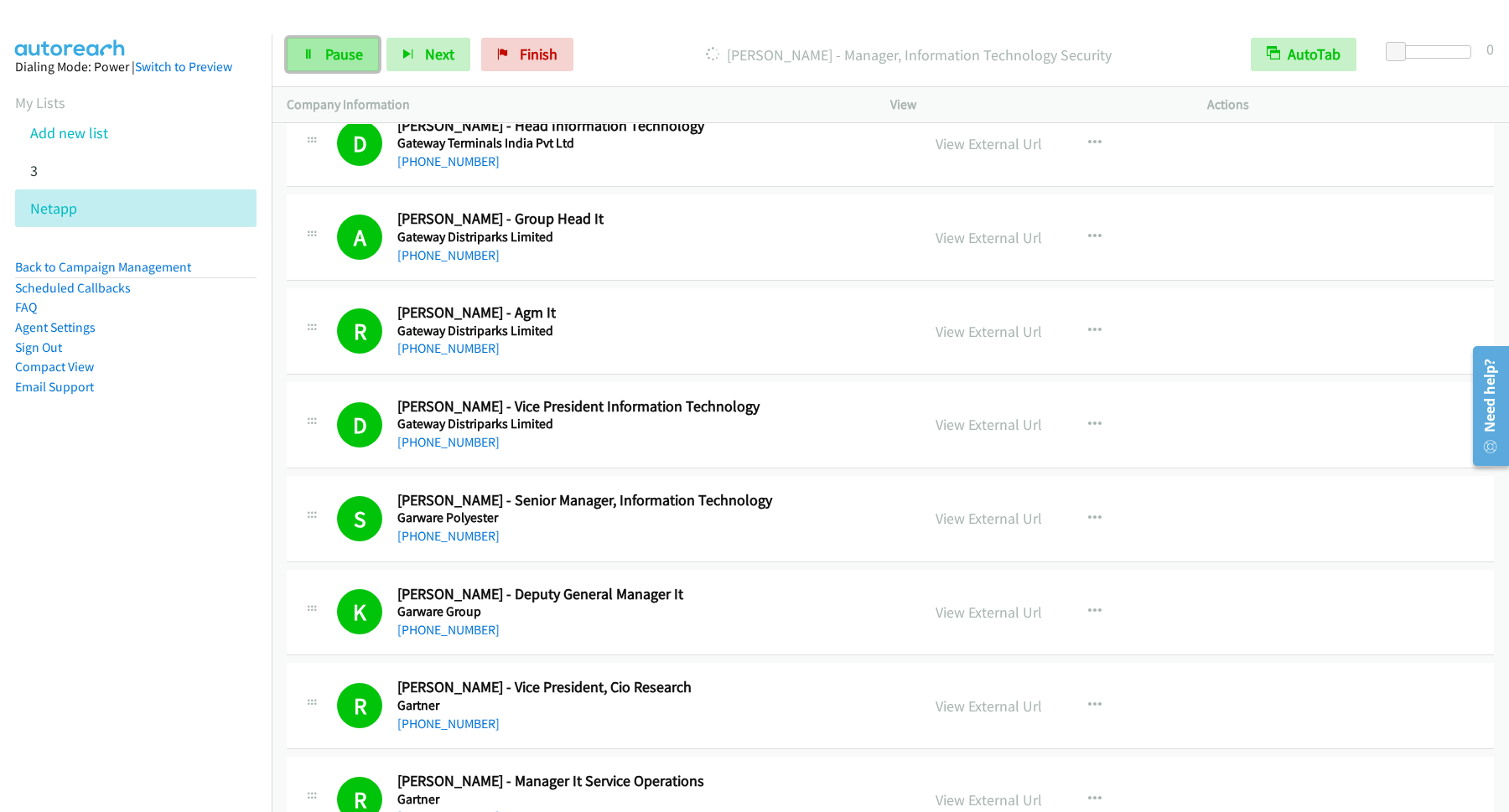
click at [335, 51] on span "Pause" at bounding box center [344, 53] width 38 height 19
click at [355, 60] on span "Start Calls" at bounding box center [357, 53] width 65 height 19
click at [346, 47] on span "Pause" at bounding box center [344, 53] width 38 height 19
click at [407, 53] on link "Start Calls" at bounding box center [346, 54] width 119 height 33
click at [344, 51] on span "Pause" at bounding box center [344, 53] width 38 height 19
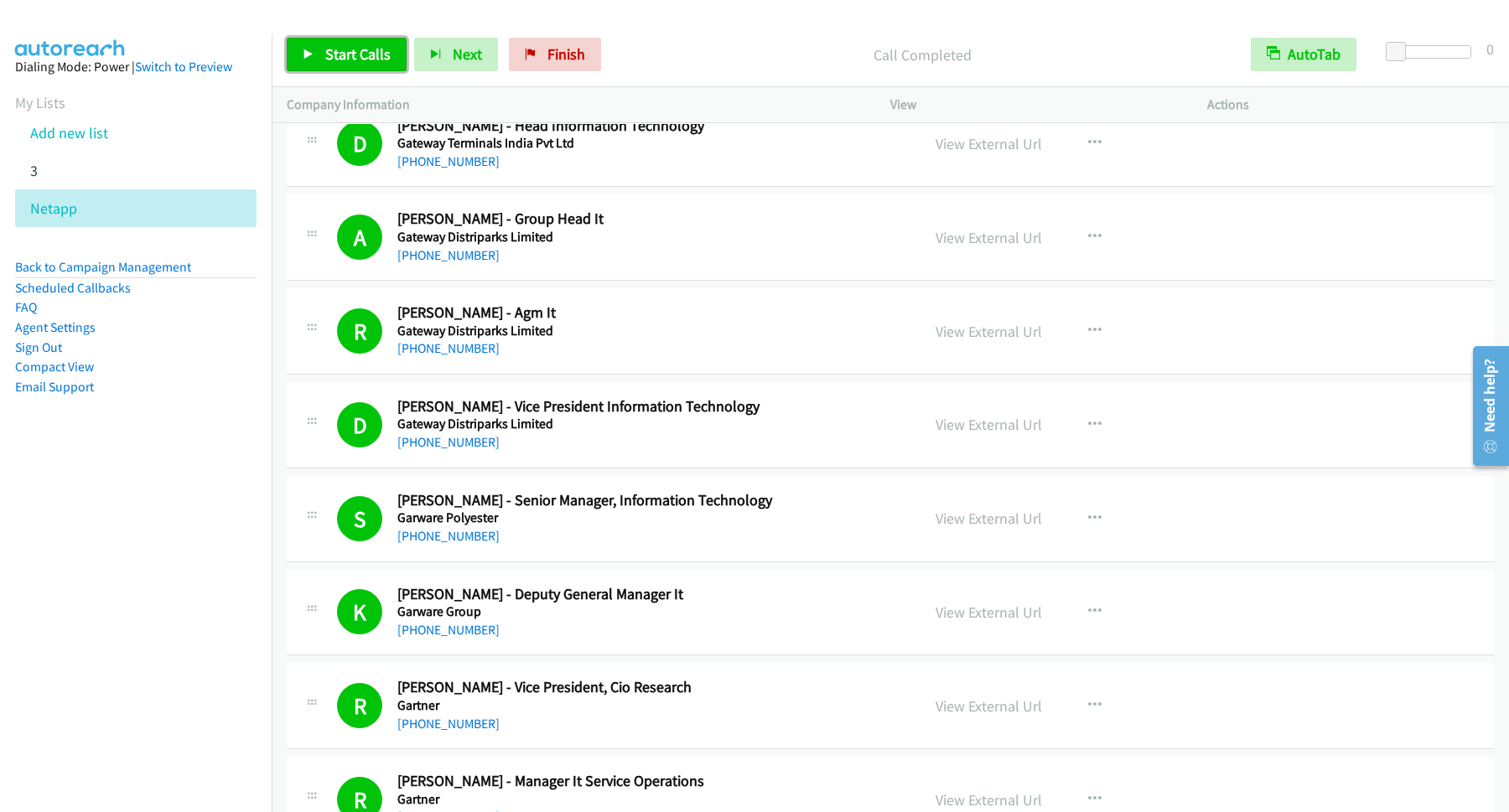
click at [353, 65] on link "Start Calls" at bounding box center [346, 54] width 119 height 33
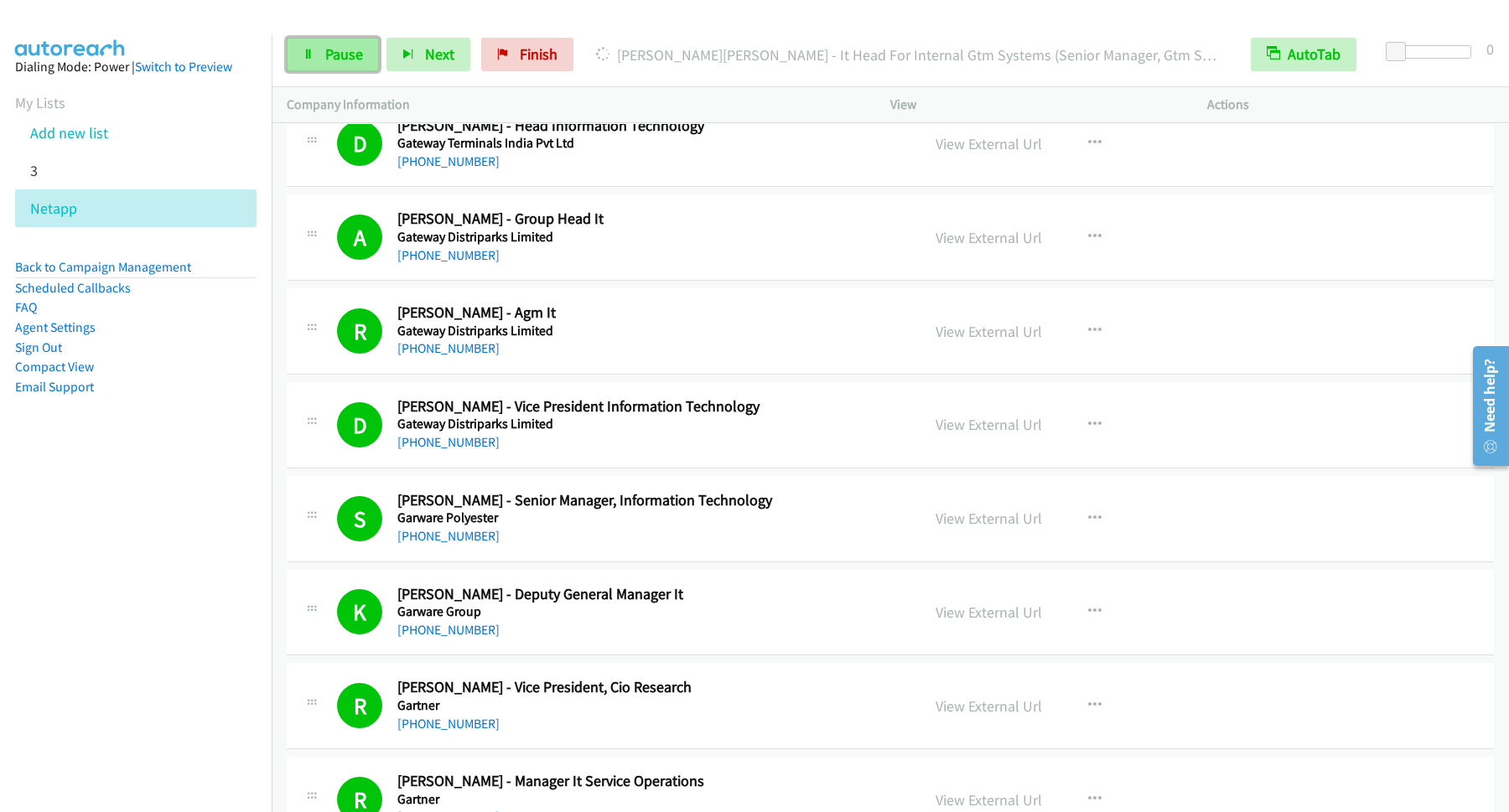
click at [361, 66] on link "Pause" at bounding box center [333, 54] width 92 height 33
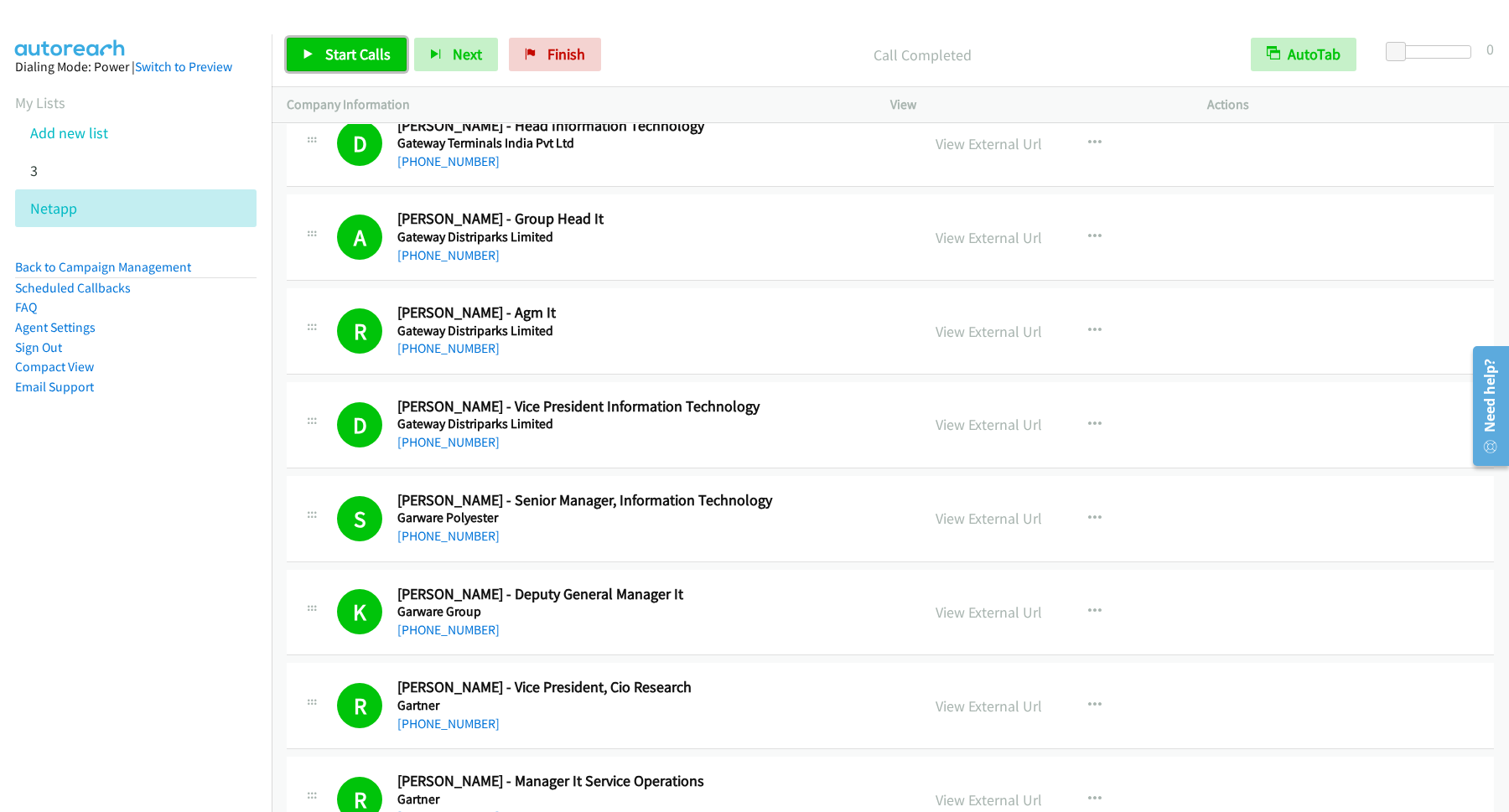
click at [359, 53] on span "Start Calls" at bounding box center [357, 53] width 65 height 19
click at [323, 62] on link "Pause" at bounding box center [333, 54] width 92 height 33
click at [378, 62] on span "Start Calls" at bounding box center [357, 53] width 65 height 19
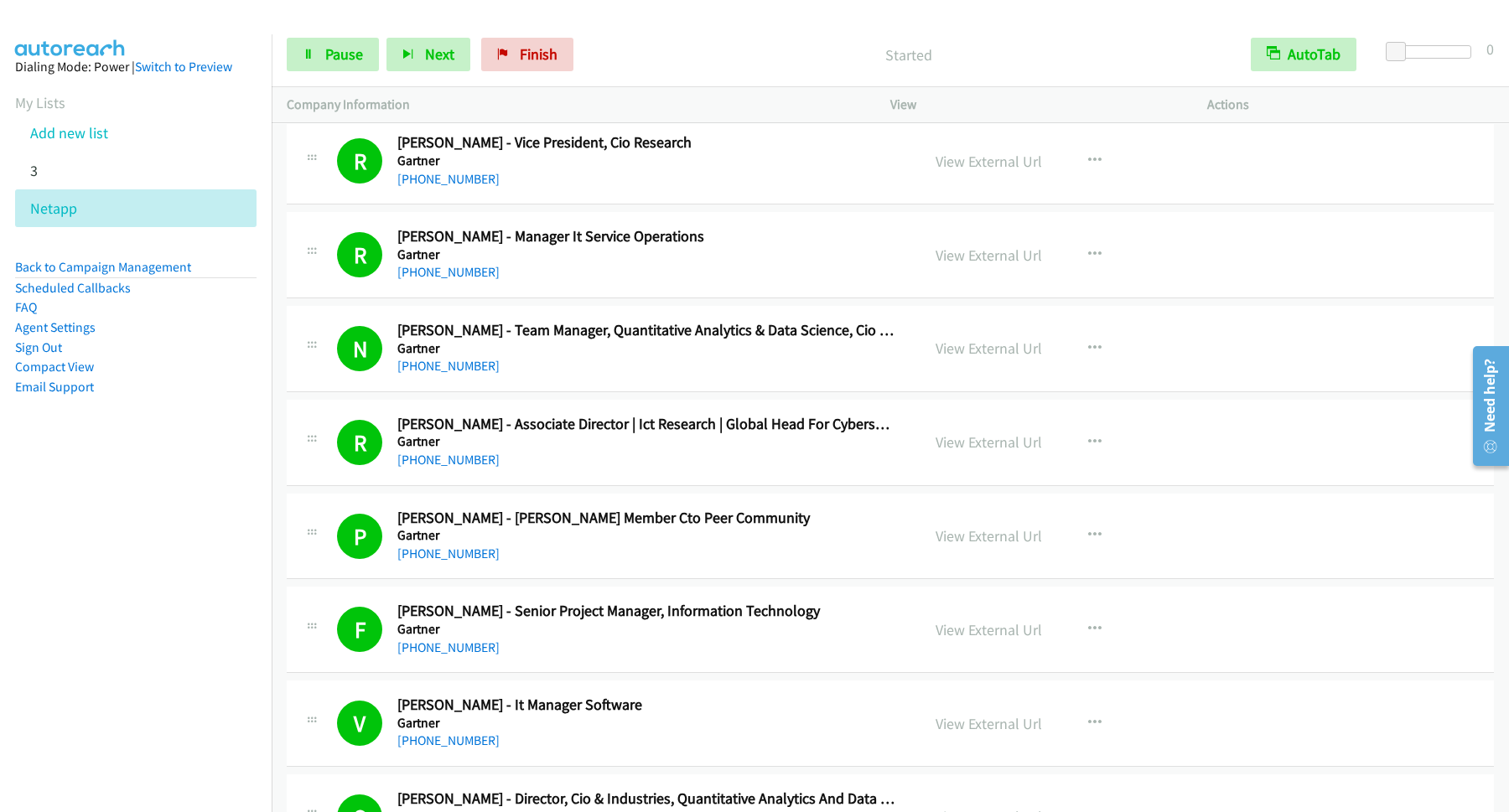
scroll to position [7694, 0]
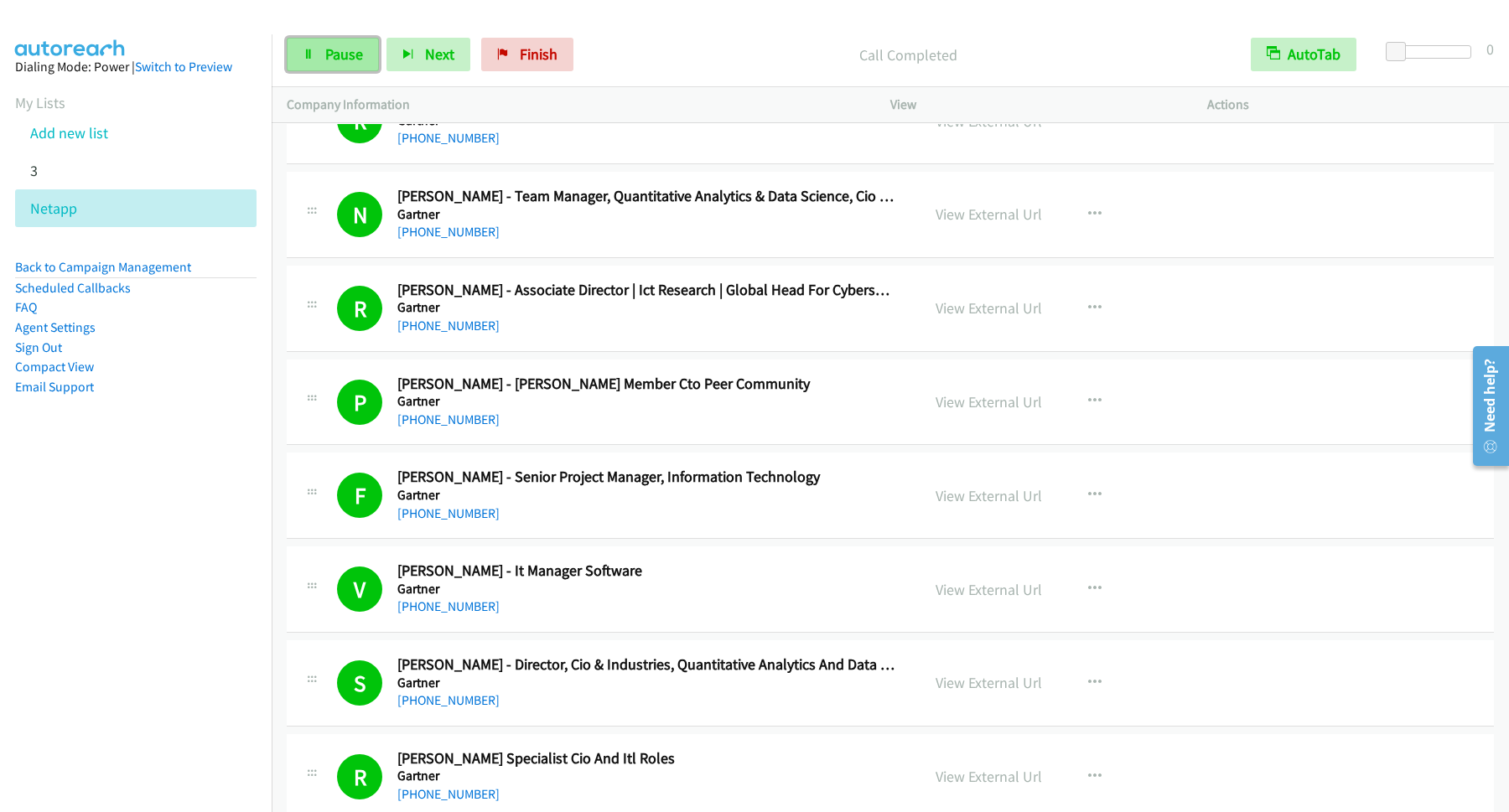
click at [335, 60] on span "Pause" at bounding box center [344, 53] width 38 height 19
click at [369, 58] on span "Start Calls" at bounding box center [357, 53] width 65 height 19
click at [317, 44] on link "Pause" at bounding box center [333, 54] width 92 height 33
click at [349, 52] on span "Start Calls" at bounding box center [357, 53] width 65 height 19
click at [339, 51] on span "Pause" at bounding box center [344, 53] width 38 height 19
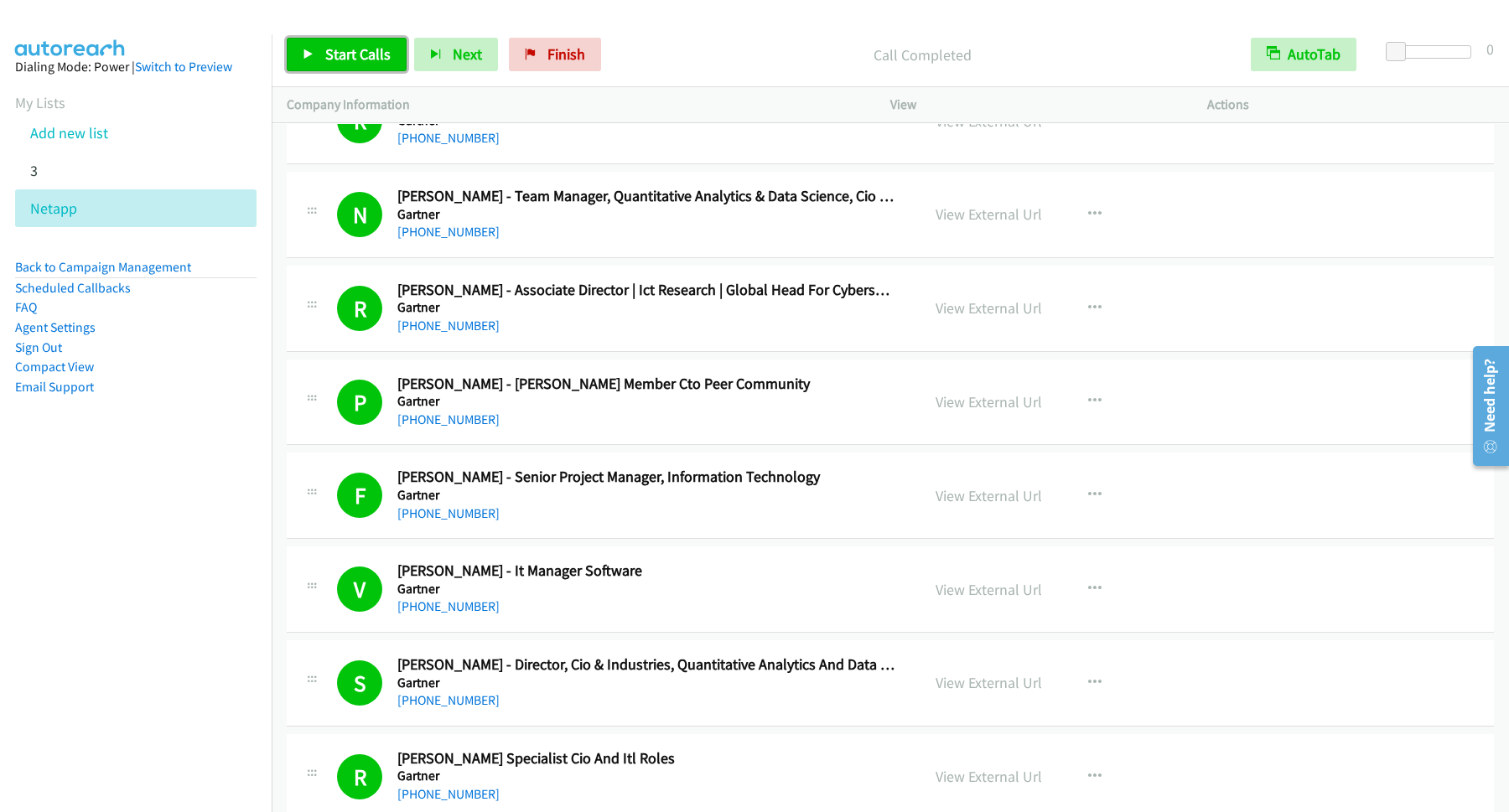
click at [376, 62] on span "Start Calls" at bounding box center [357, 53] width 65 height 19
click at [336, 57] on span "Pause" at bounding box center [344, 53] width 38 height 19
click at [397, 59] on link "Start Calls" at bounding box center [346, 54] width 119 height 33
click at [342, 63] on span "Pause" at bounding box center [344, 53] width 38 height 19
click at [359, 62] on span "Start Calls" at bounding box center [357, 53] width 65 height 19
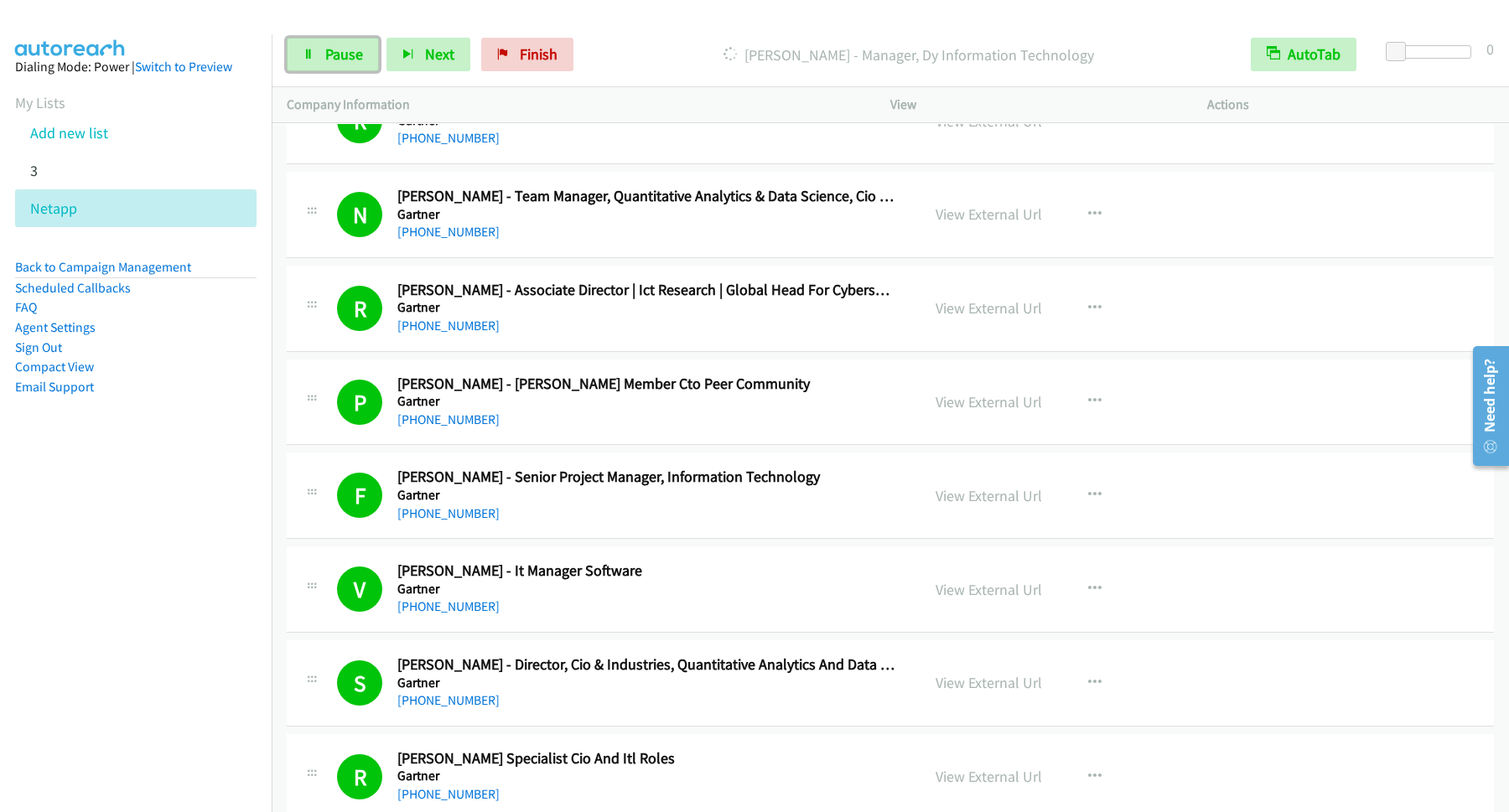
drag, startPoint x: 339, startPoint y: 70, endPoint x: 360, endPoint y: 76, distance: 21.8
click at [340, 70] on link "Pause" at bounding box center [333, 54] width 92 height 33
click at [373, 50] on span "Start Calls" at bounding box center [357, 53] width 65 height 19
click at [346, 47] on span "Pause" at bounding box center [344, 53] width 38 height 19
click at [364, 42] on link "Start Calls" at bounding box center [346, 54] width 119 height 33
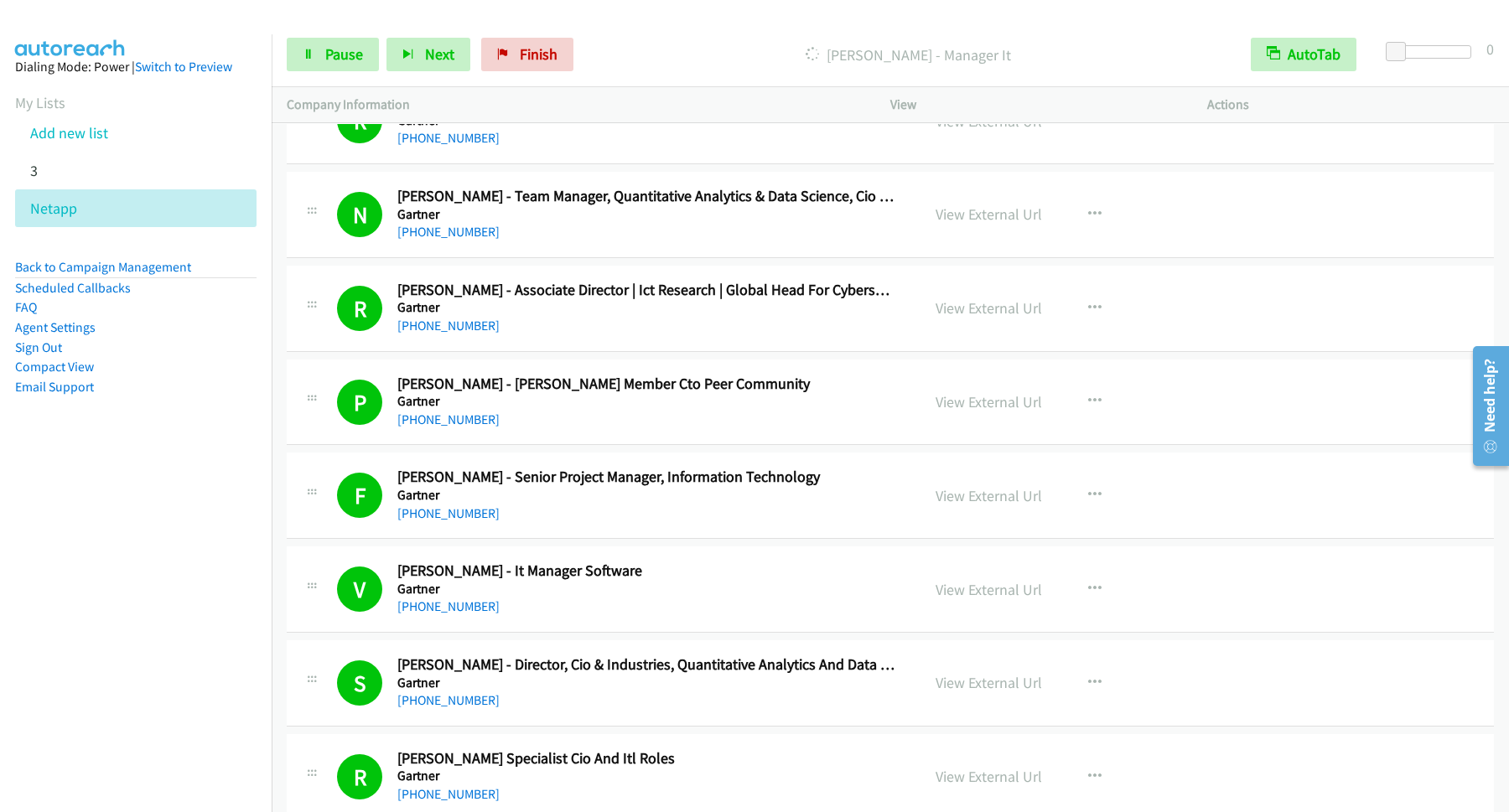
click at [348, 81] on div "Start Calls Pause Next Finish Dialing Khyati Sharma - Manager It AutoTab AutoTa…" at bounding box center [891, 55] width 1238 height 64
click at [348, 58] on span "Pause" at bounding box center [344, 53] width 38 height 19
click at [366, 53] on span "Start Calls" at bounding box center [357, 53] width 65 height 19
click at [325, 58] on link "Pause" at bounding box center [333, 54] width 92 height 33
click at [353, 62] on span "Start Calls" at bounding box center [357, 53] width 65 height 19
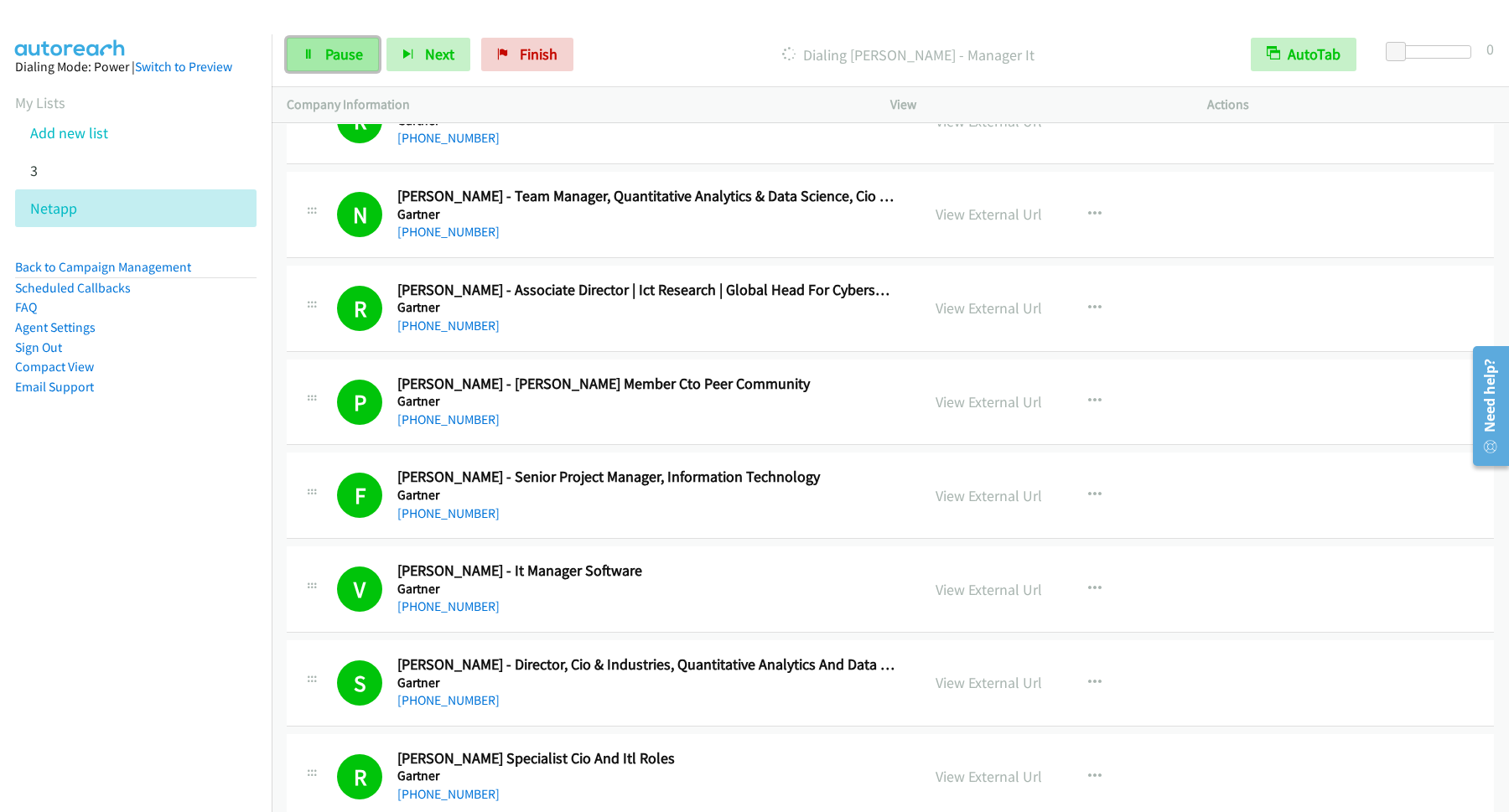
click at [318, 59] on link "Pause" at bounding box center [333, 54] width 92 height 33
click at [371, 55] on span "Start Calls" at bounding box center [357, 53] width 65 height 19
click at [345, 43] on link "Pause" at bounding box center [333, 54] width 92 height 33
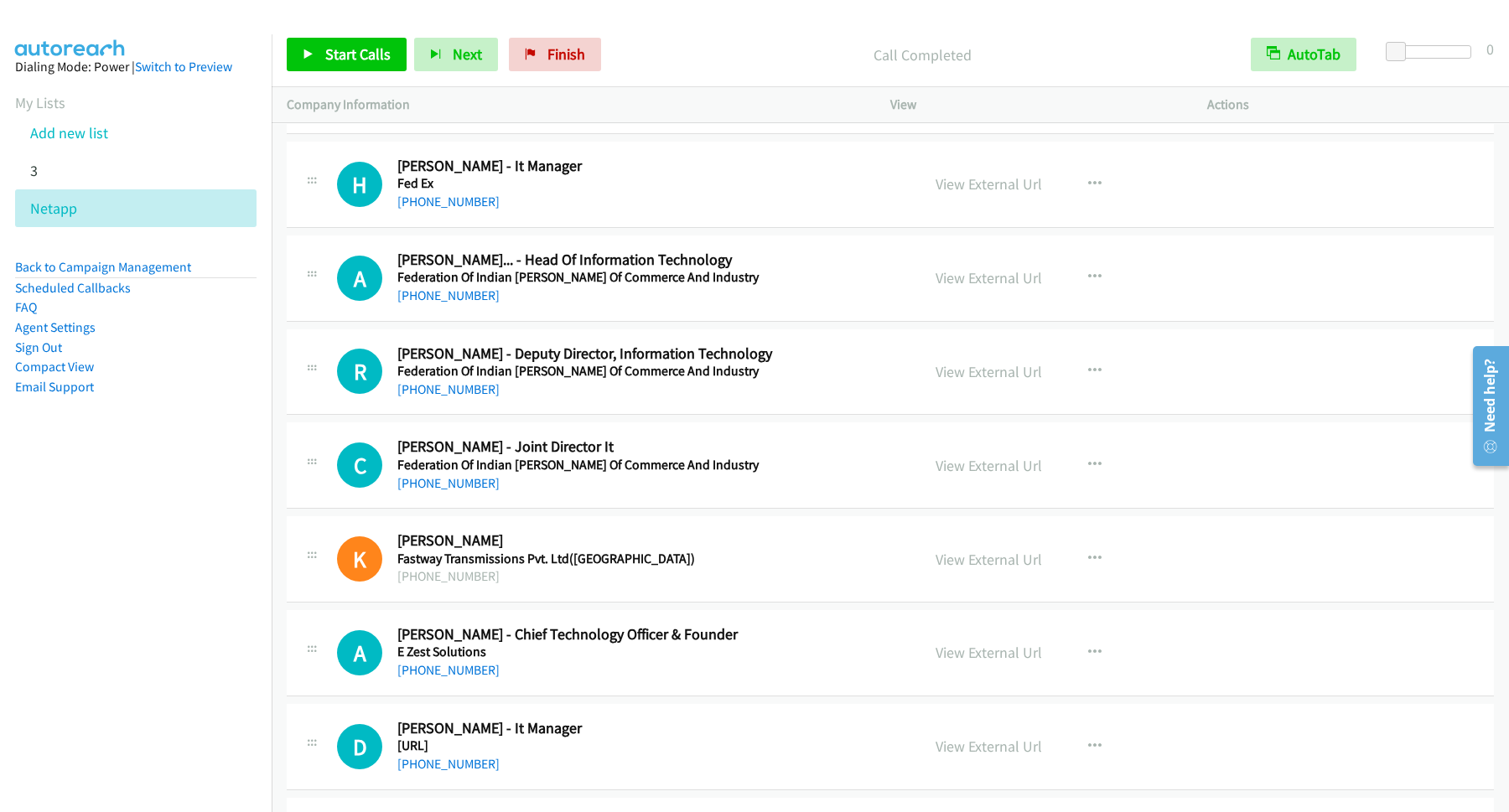
scroll to position [18556, 0]
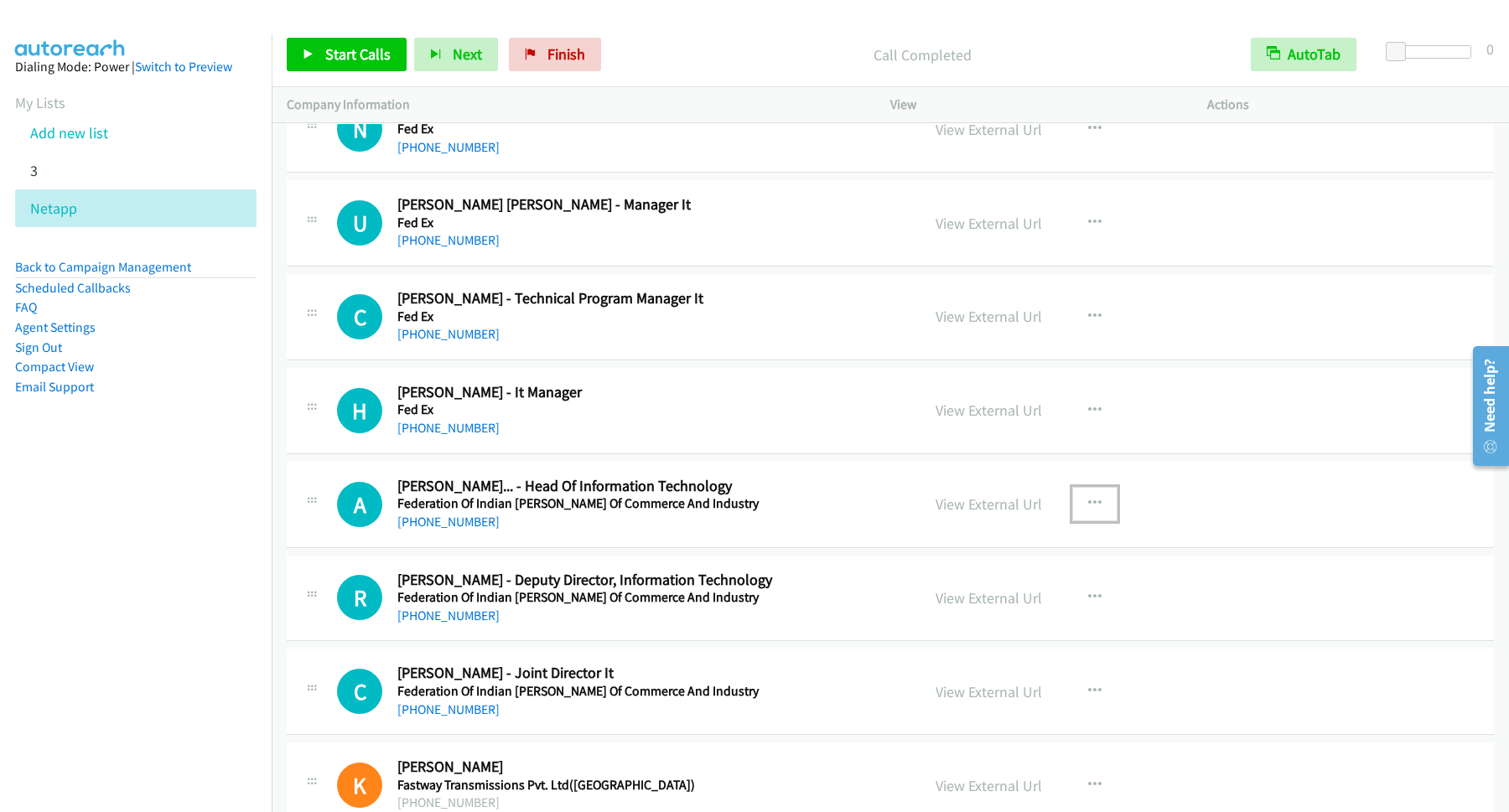
click at [1088, 511] on icon "button" at bounding box center [1095, 503] width 14 height 14
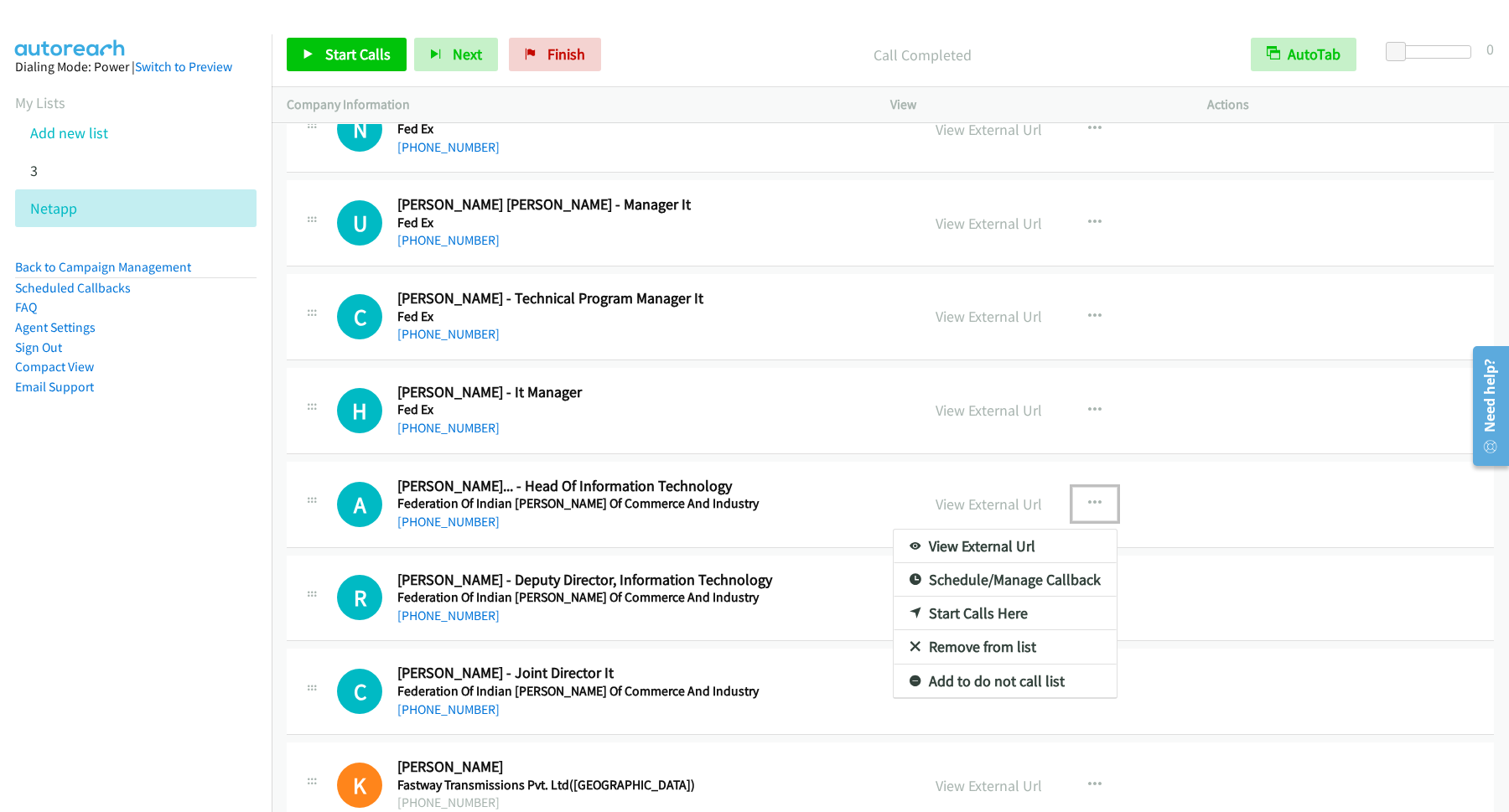
click at [1004, 630] on link "Start Calls Here" at bounding box center [1005, 614] width 223 height 33
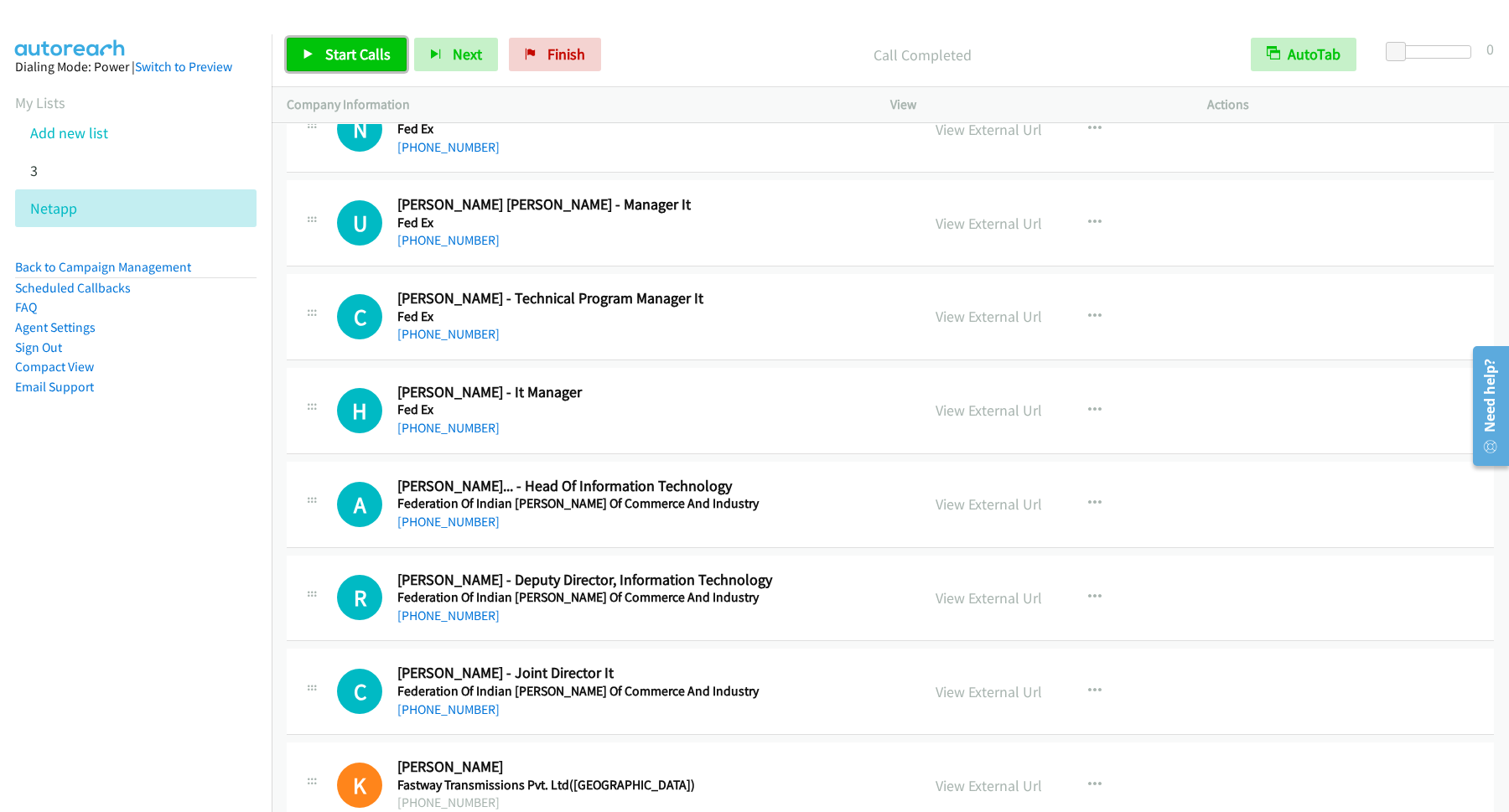
click at [353, 62] on span "Start Calls" at bounding box center [357, 53] width 65 height 19
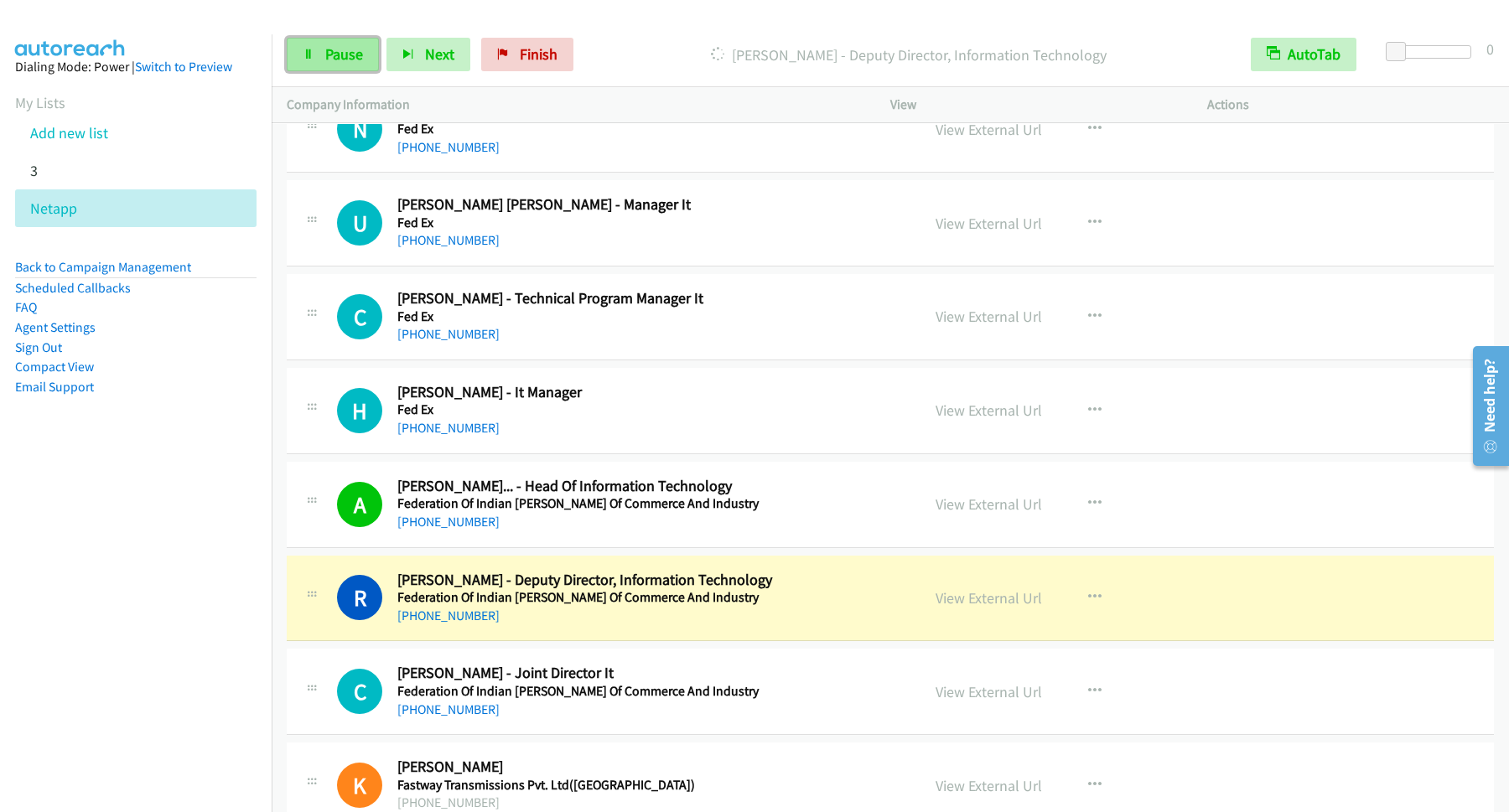
click at [348, 50] on span "Pause" at bounding box center [344, 53] width 38 height 19
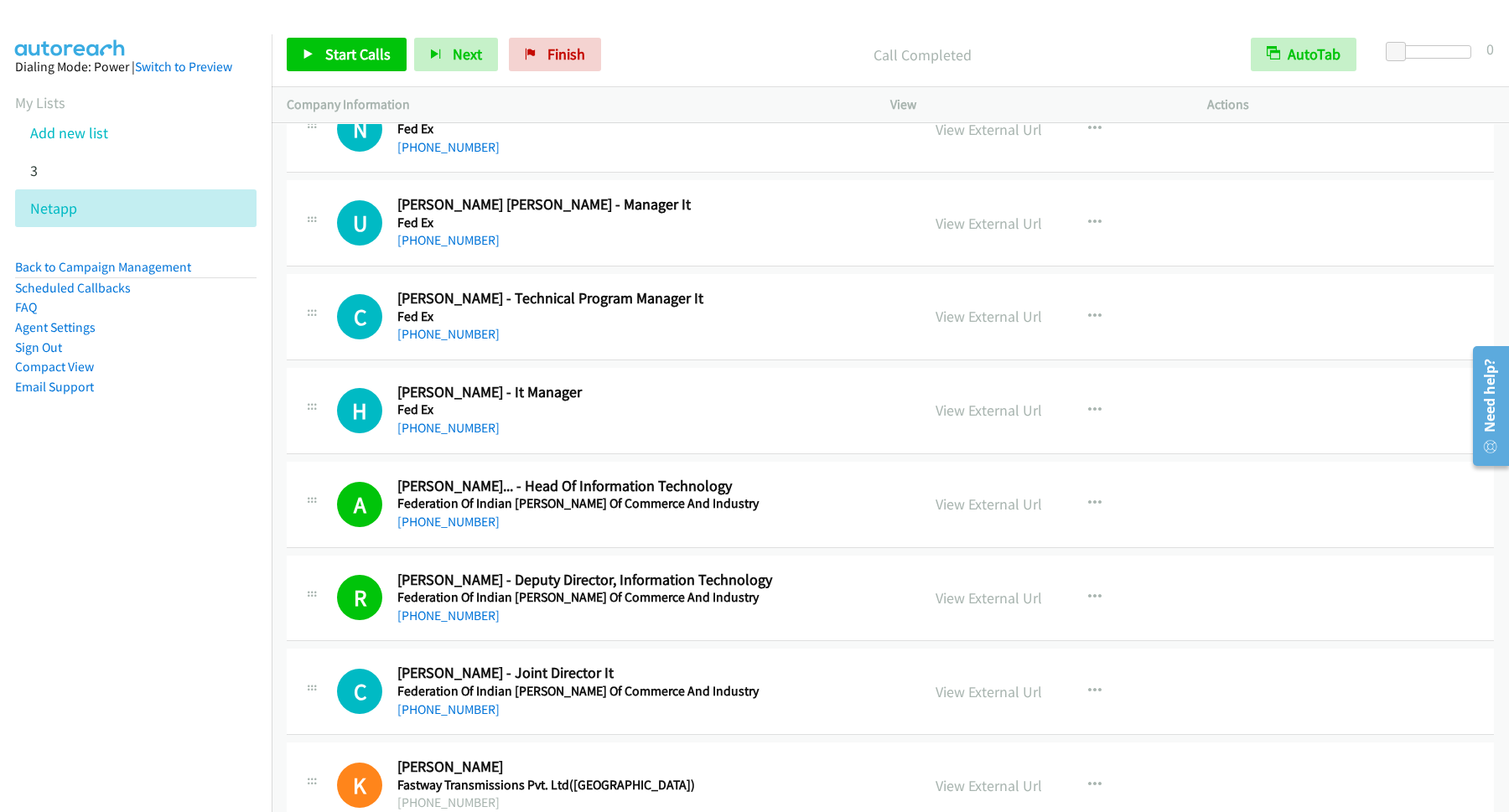
scroll to position [18782, 0]
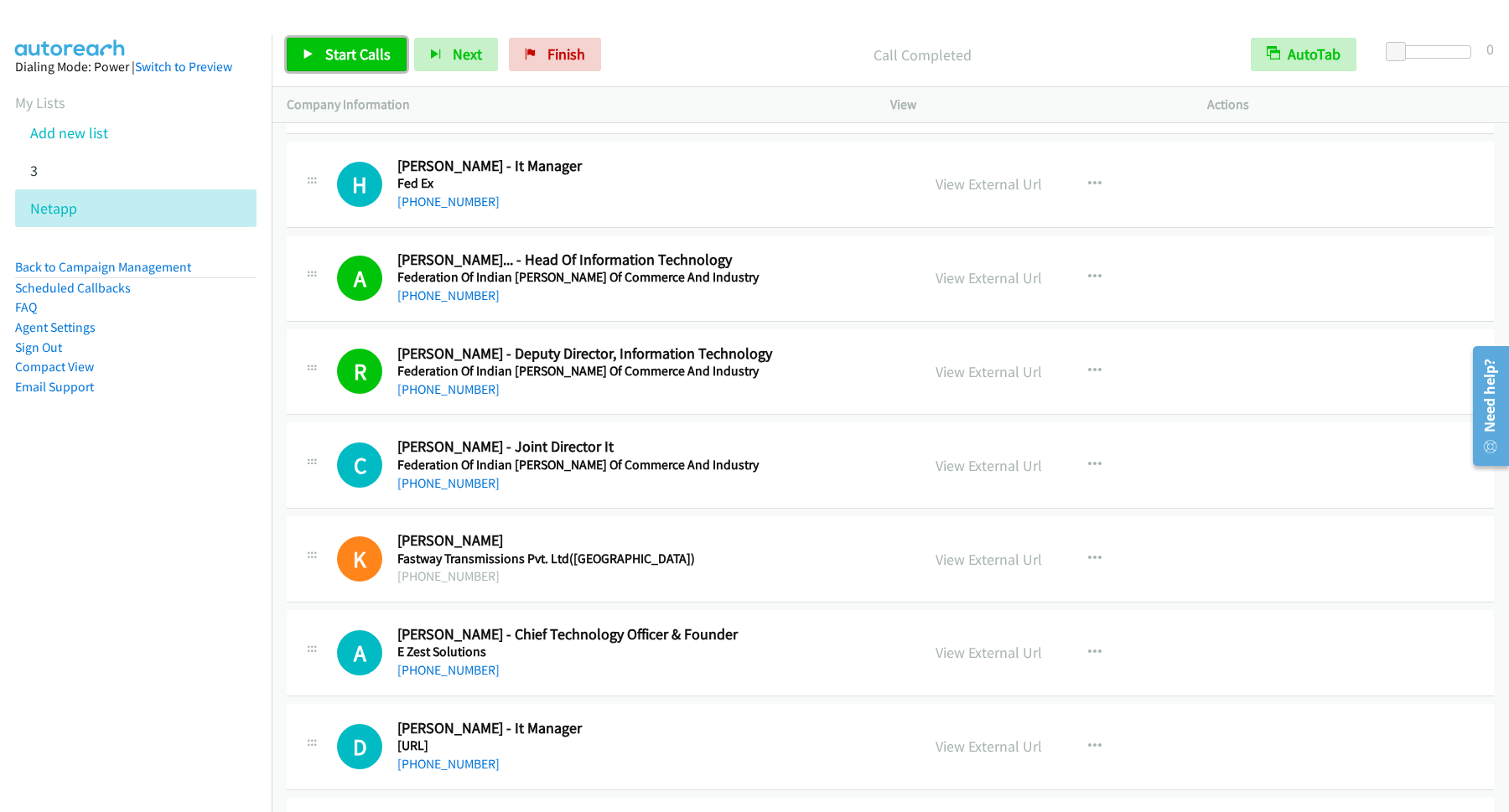
click at [382, 54] on span "Start Calls" at bounding box center [357, 53] width 65 height 19
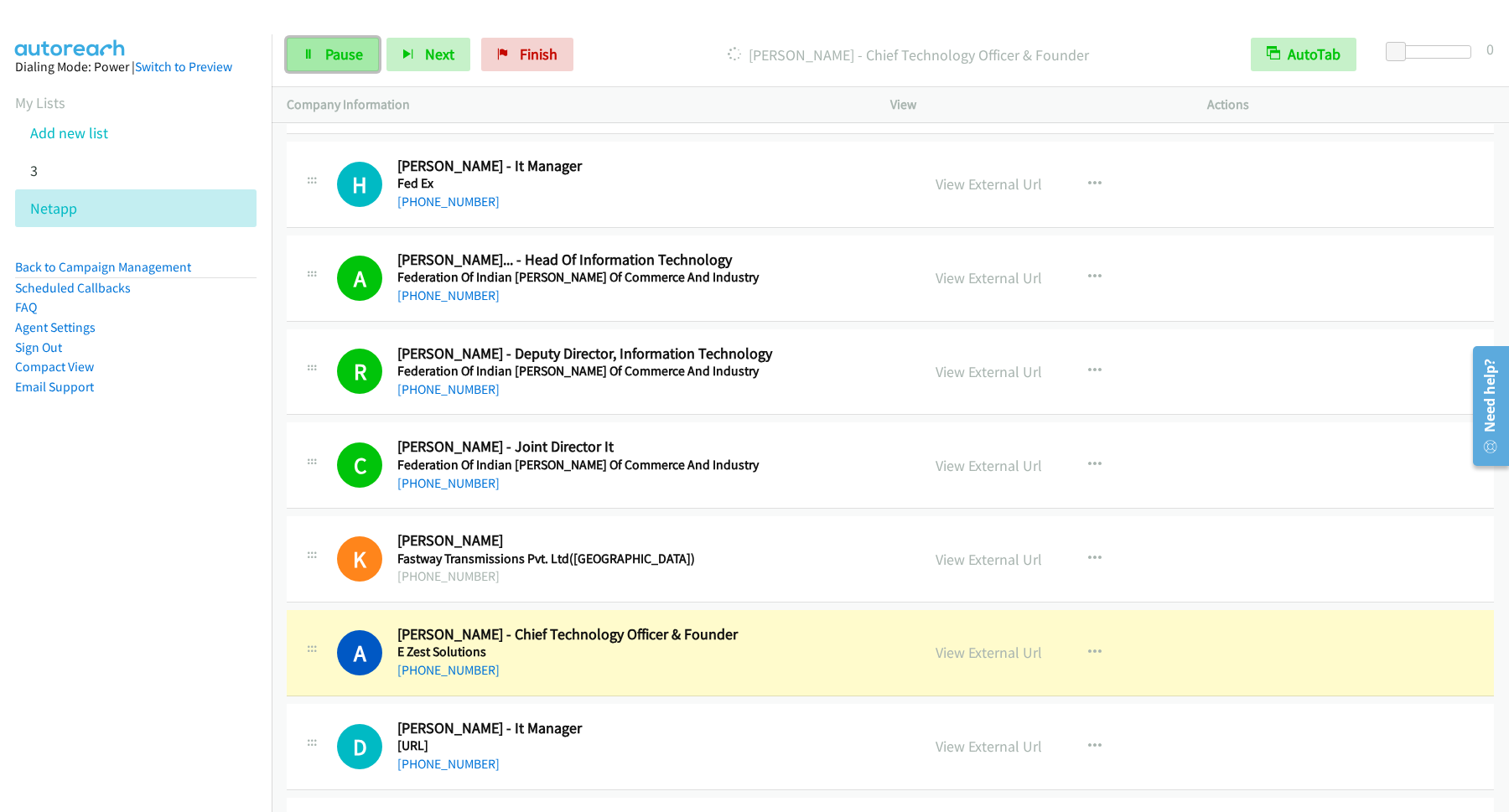
click at [361, 54] on span "Pause" at bounding box center [344, 53] width 38 height 19
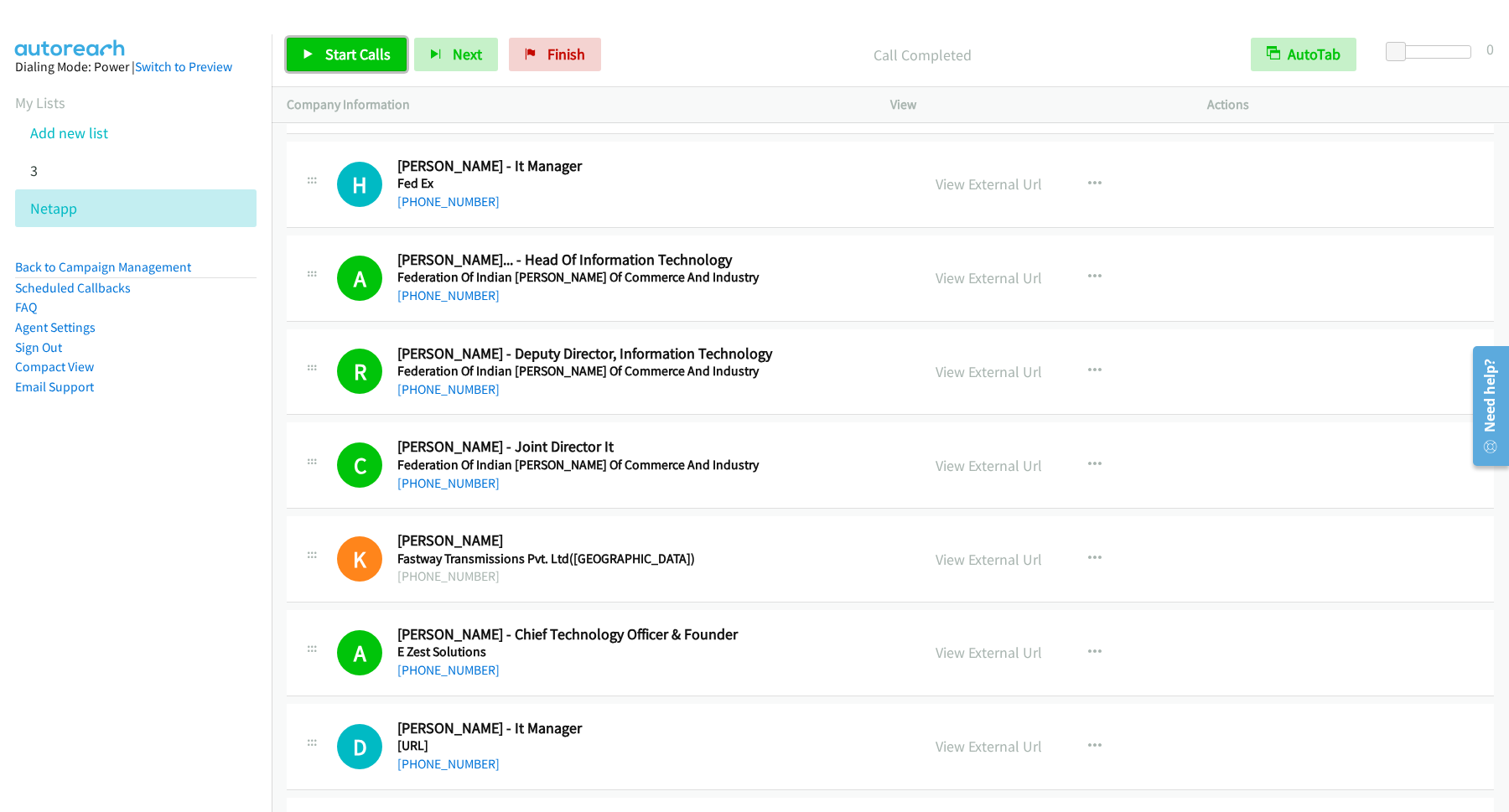
click at [342, 55] on span "Start Calls" at bounding box center [357, 53] width 65 height 19
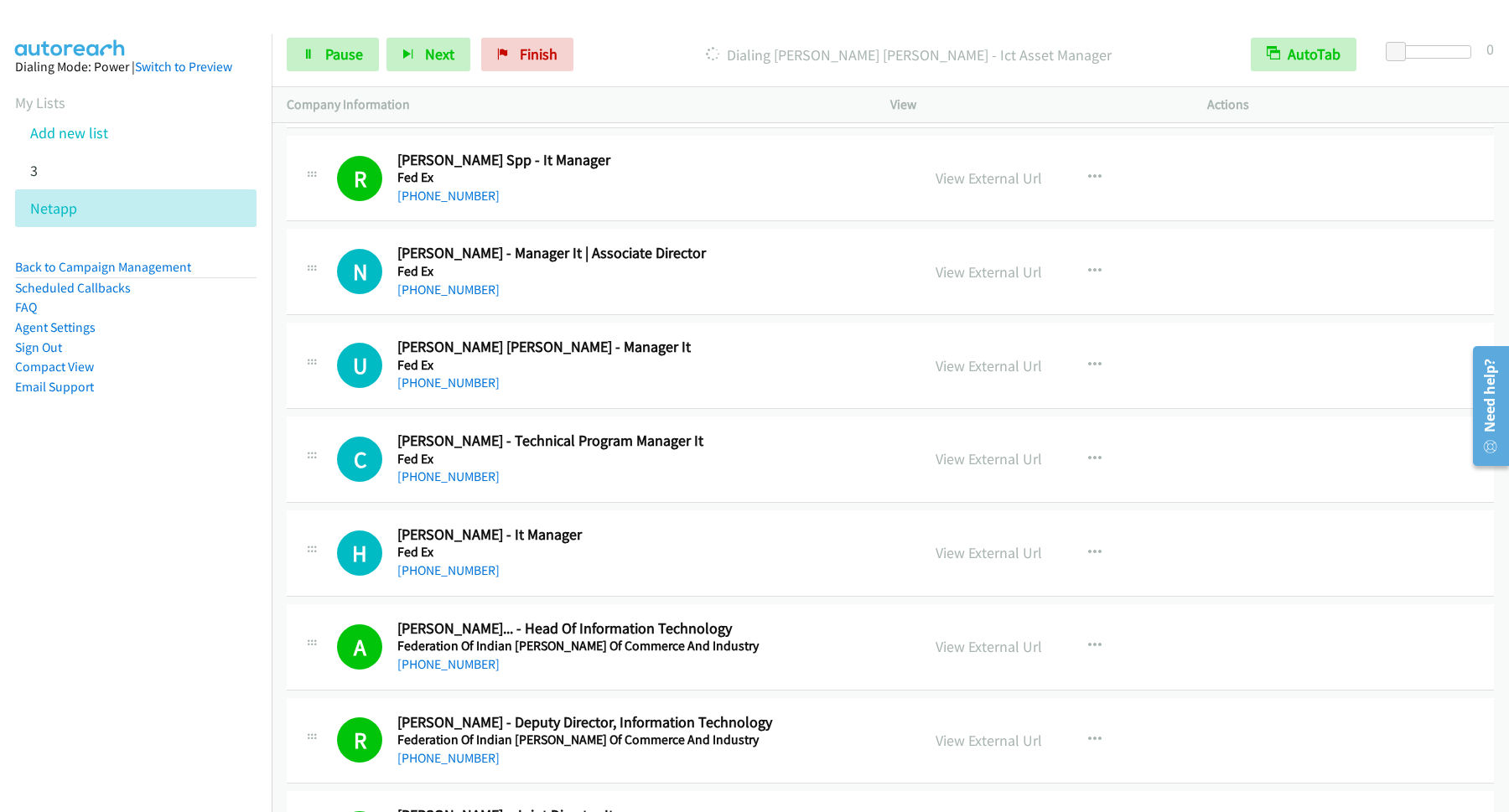
scroll to position [18330, 0]
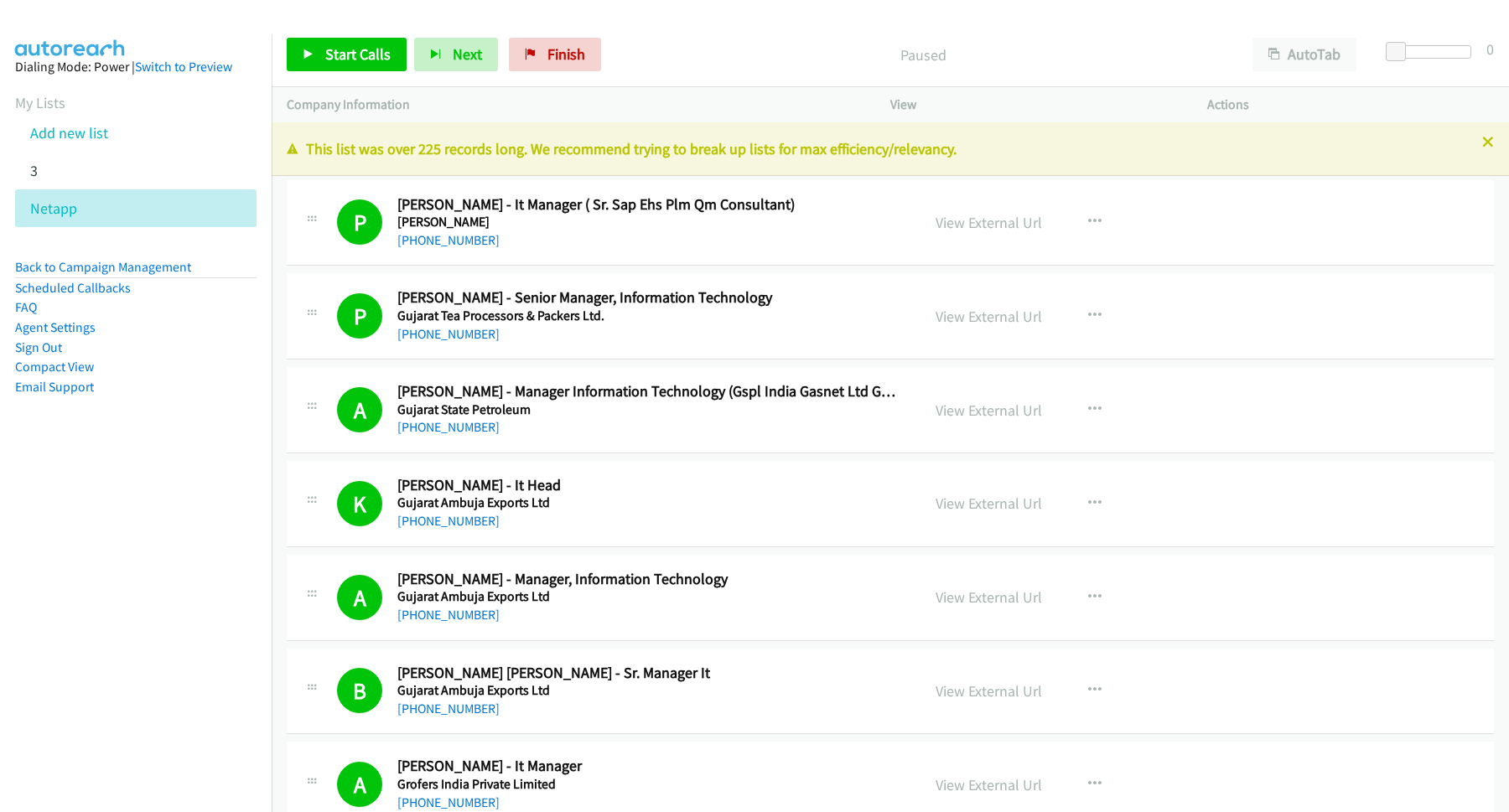
scroll to position [18330, 0]
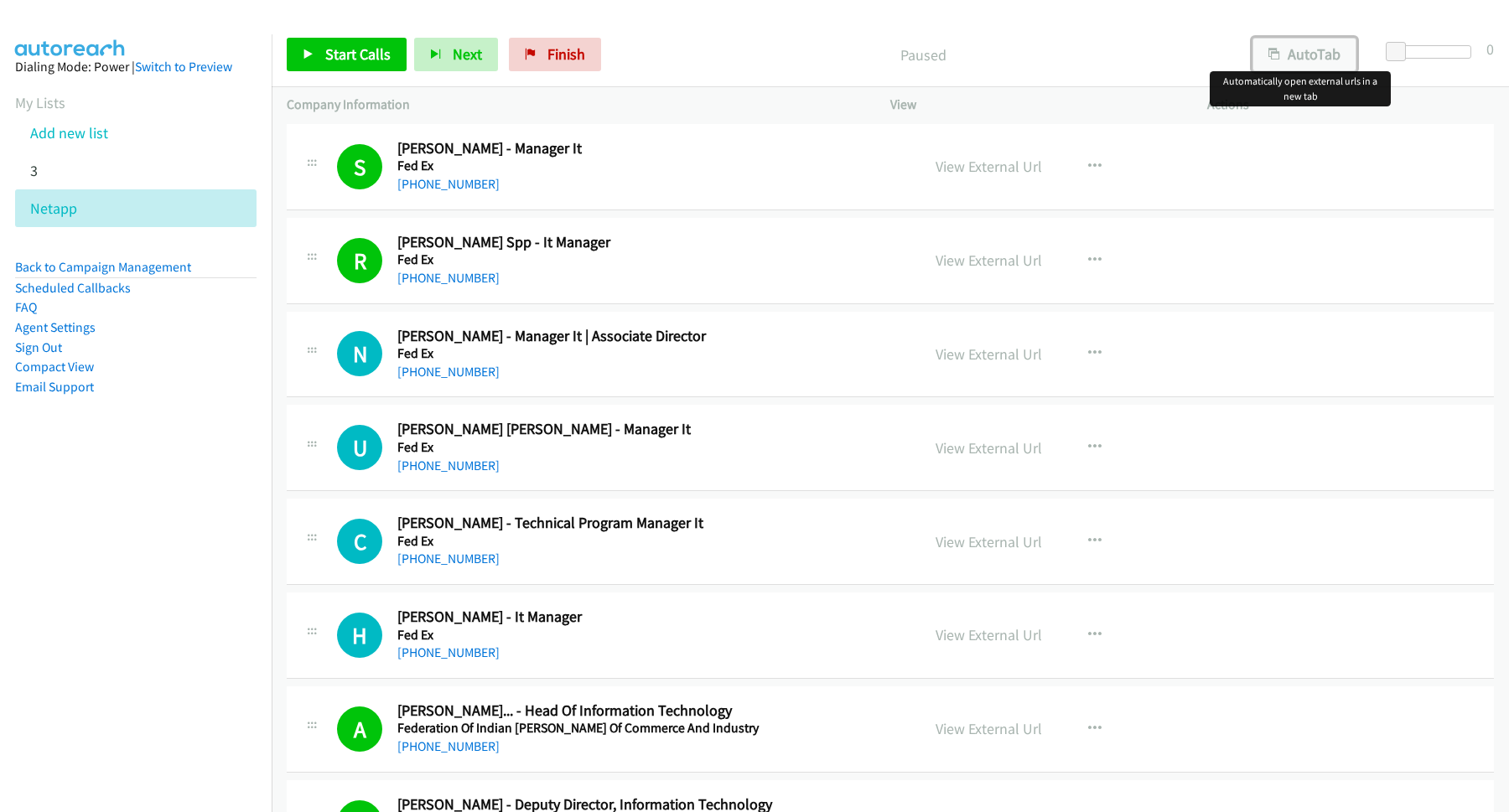
drag, startPoint x: 1123, startPoint y: 83, endPoint x: 1319, endPoint y: 59, distance: 197.5
click at [1319, 59] on button "AutoTab" at bounding box center [1304, 54] width 104 height 33
click at [373, 53] on span "Start Calls" at bounding box center [357, 53] width 65 height 19
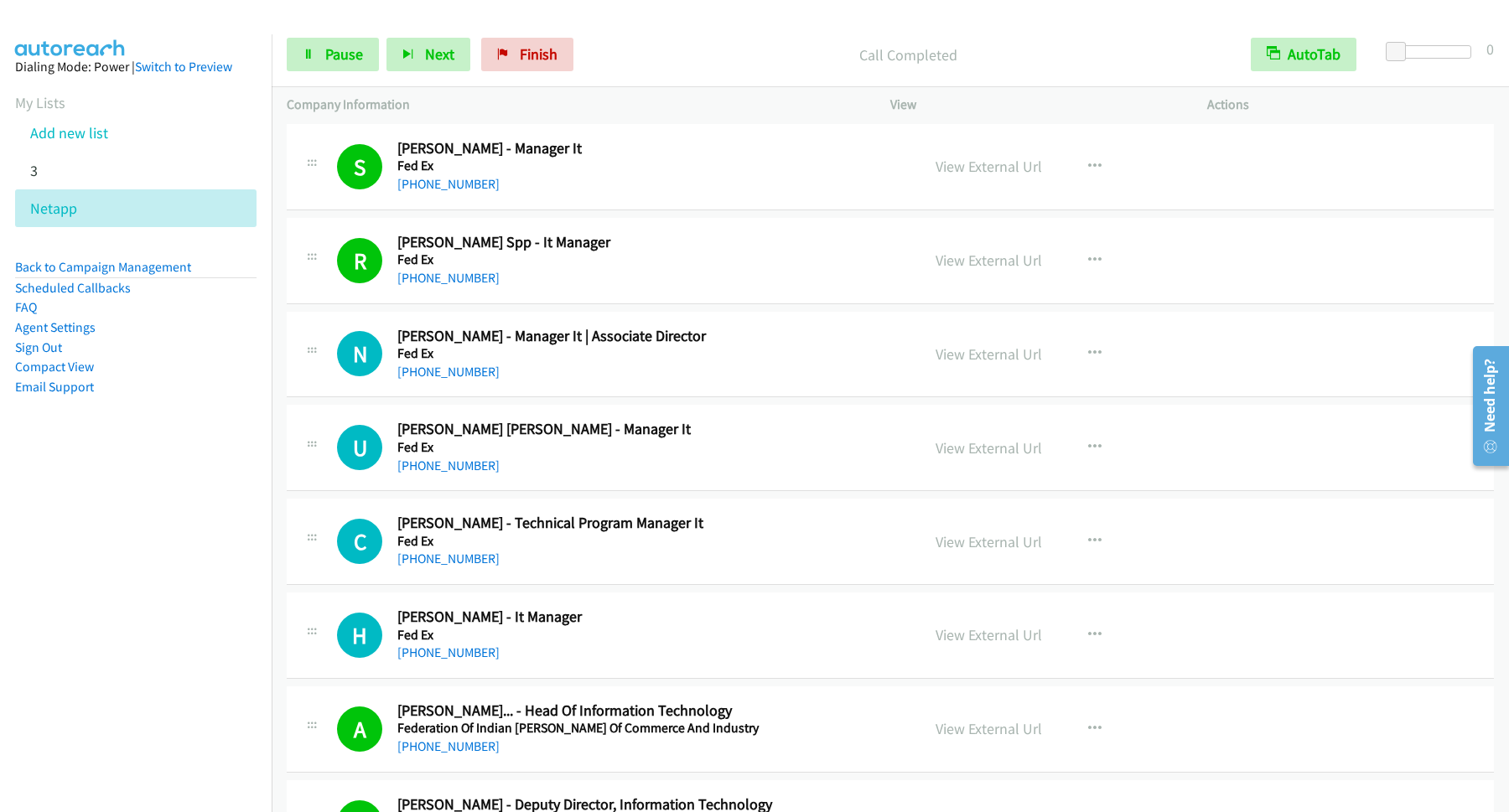
scroll to position [0, 0]
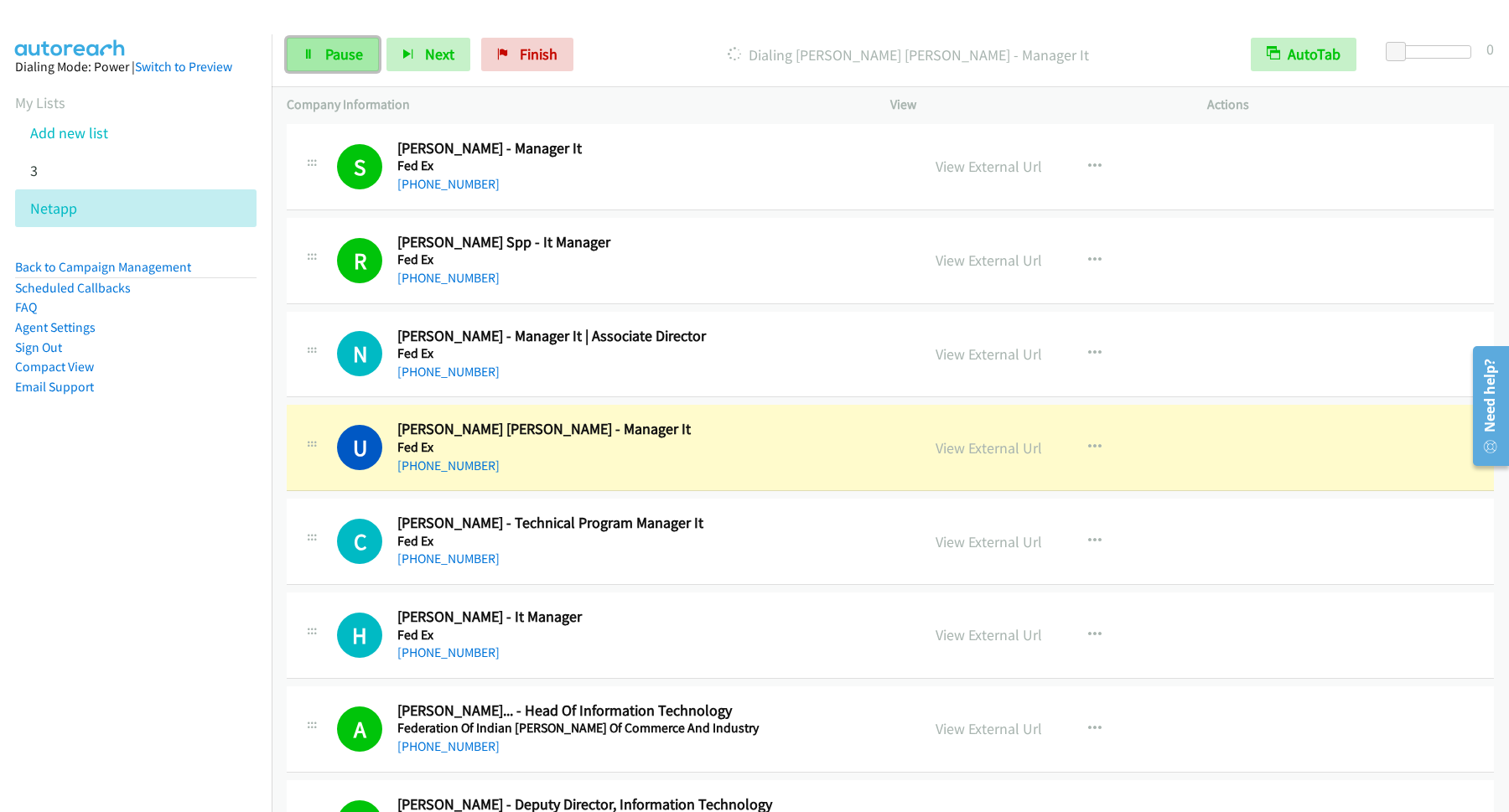
click at [346, 62] on span "Pause" at bounding box center [344, 53] width 38 height 19
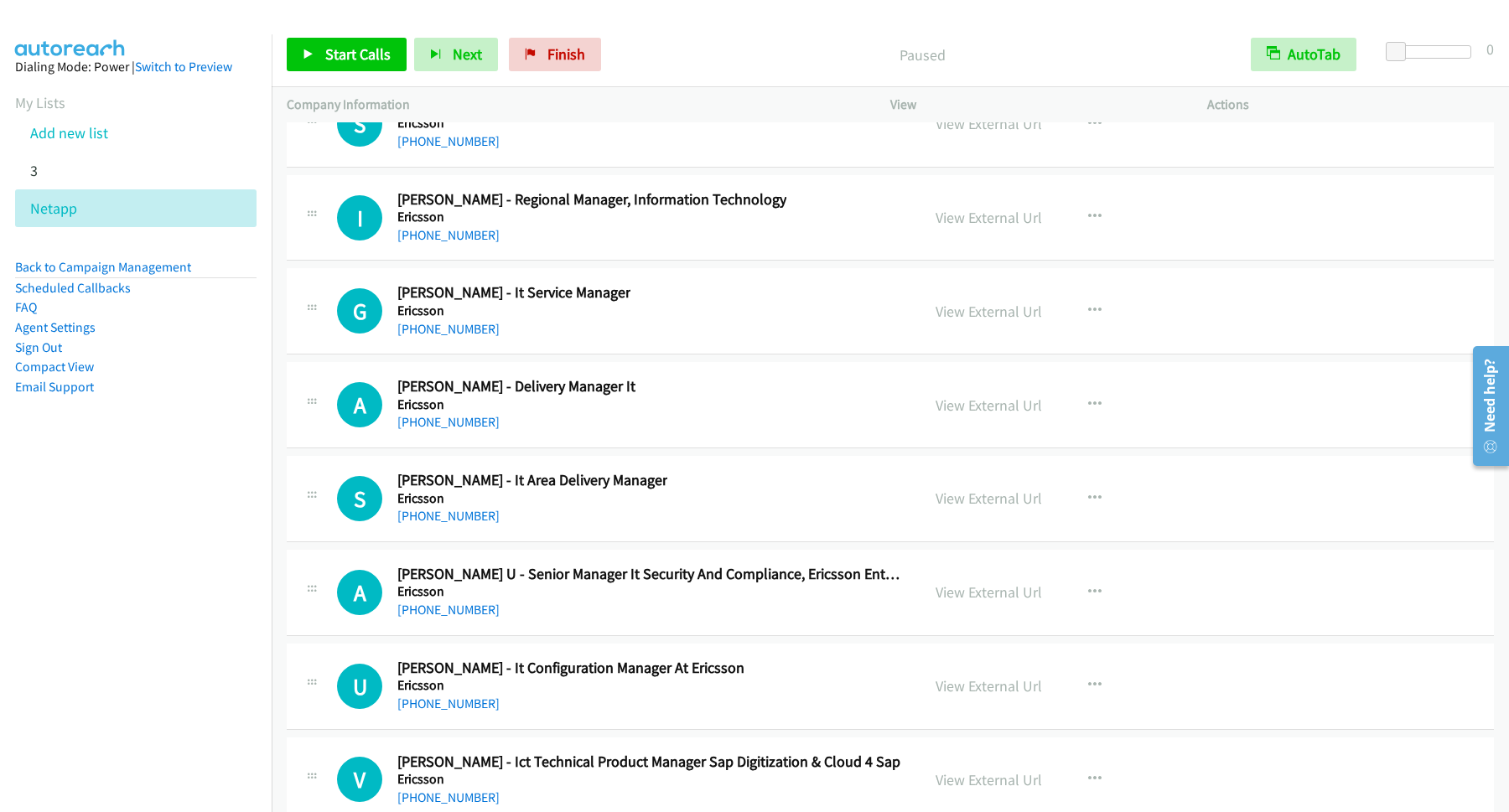
scroll to position [24892, 0]
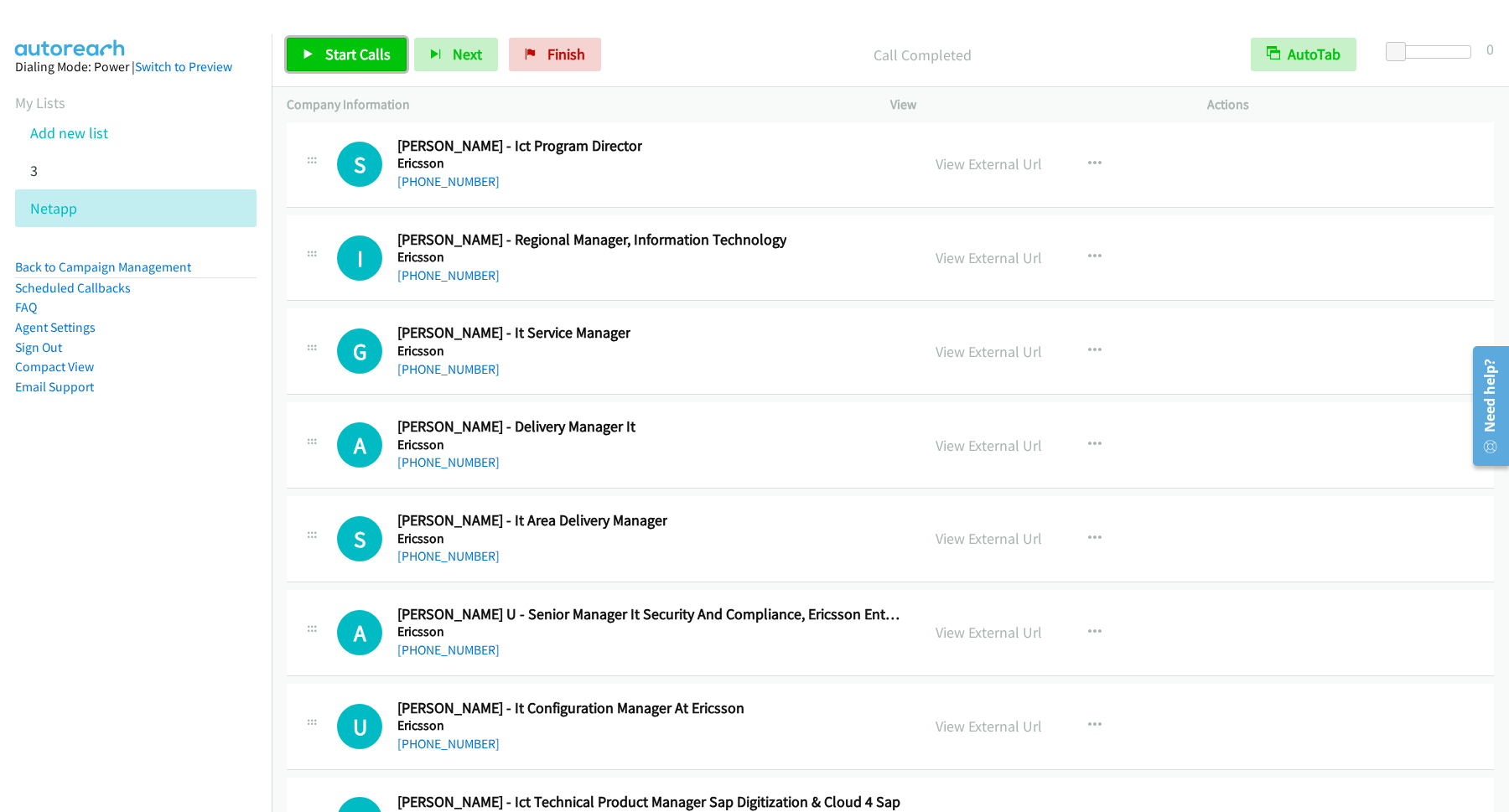
click at [369, 58] on span "Start Calls" at bounding box center [357, 53] width 65 height 19
click at [347, 62] on span "Pause" at bounding box center [344, 53] width 38 height 19
click at [381, 52] on span "Start Calls" at bounding box center [357, 53] width 65 height 19
click at [326, 58] on link "Pause" at bounding box center [333, 54] width 92 height 33
click at [342, 49] on span "Start Calls" at bounding box center [357, 53] width 65 height 19
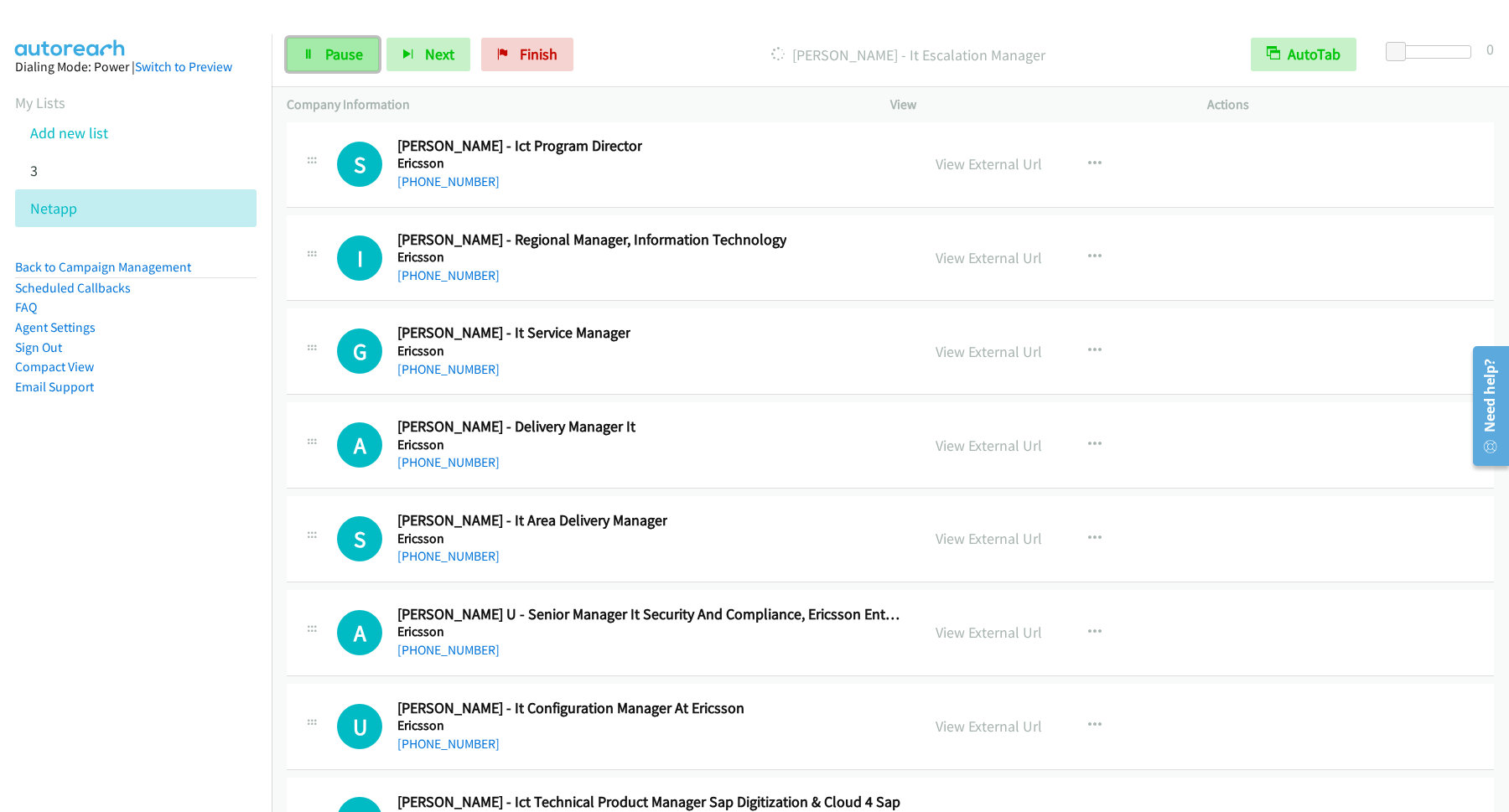
click at [368, 52] on link "Pause" at bounding box center [333, 54] width 92 height 33
click at [369, 59] on span "Start Calls" at bounding box center [357, 53] width 65 height 19
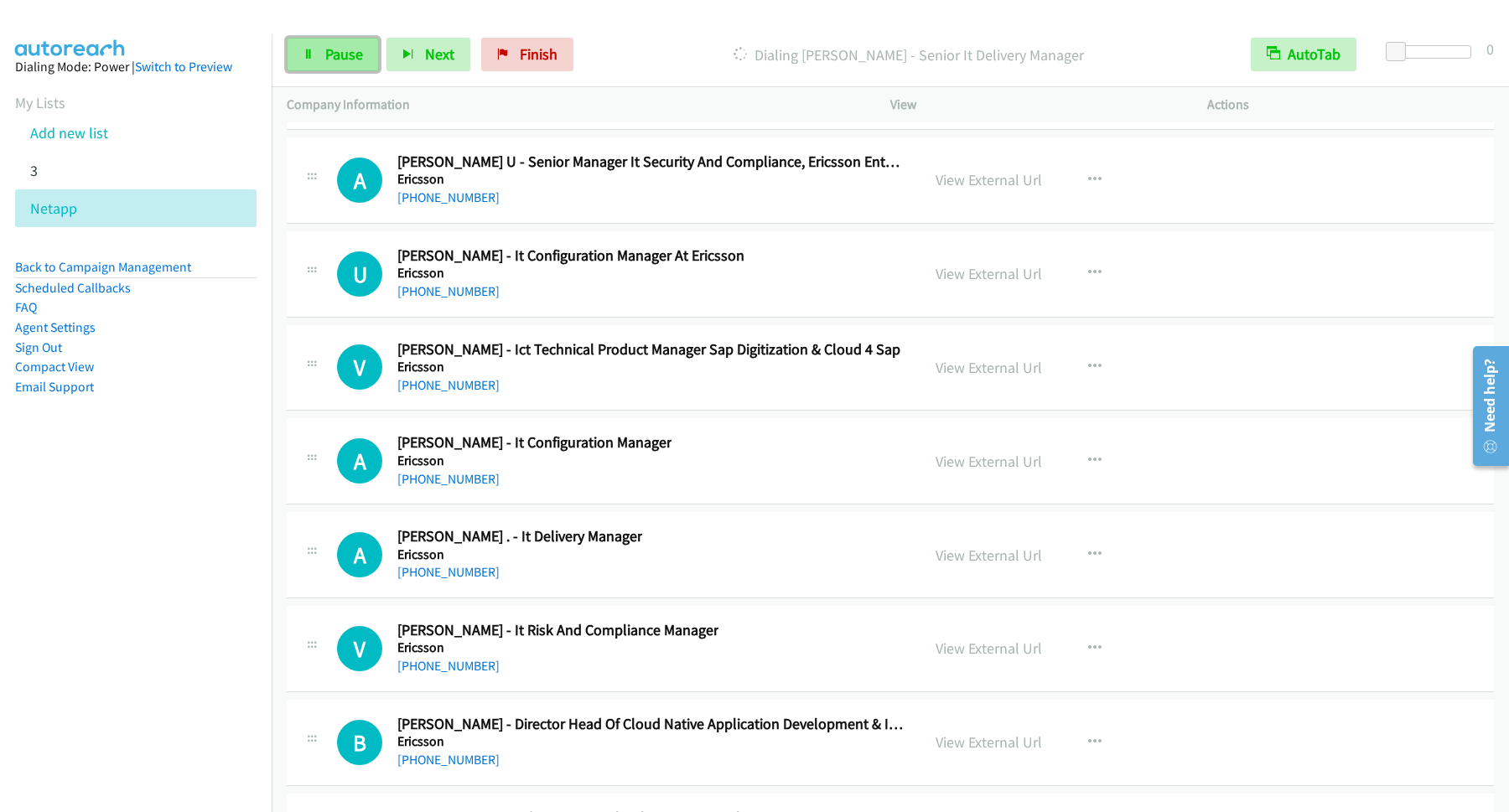
click at [323, 49] on link "Pause" at bounding box center [333, 54] width 92 height 33
click at [389, 59] on span "Start Calls" at bounding box center [357, 53] width 65 height 19
click at [328, 62] on span "Pause" at bounding box center [344, 53] width 38 height 19
